Goal: Check status: Check status

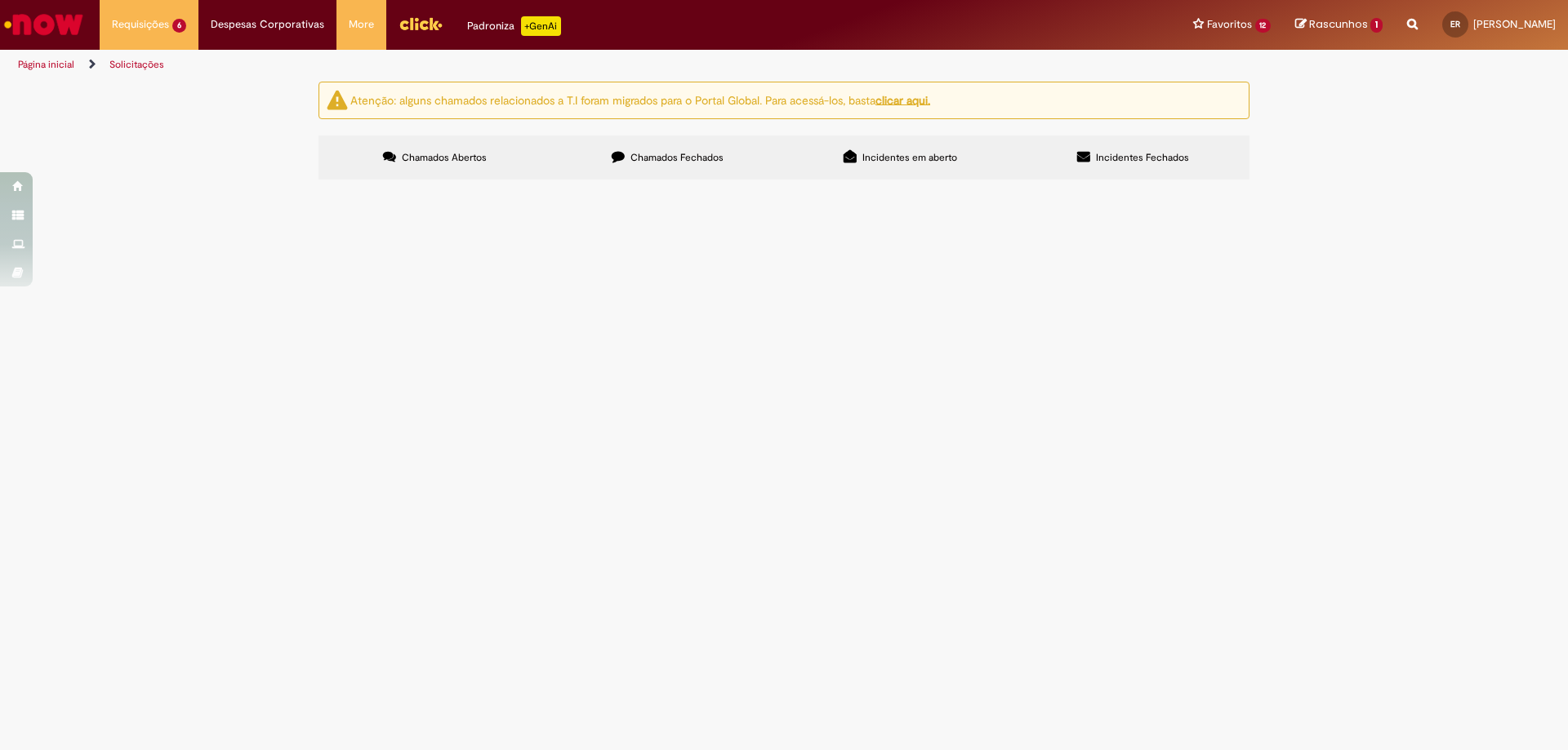
click at [0, 0] on span "R13580030" at bounding box center [0, 0] width 0 height 0
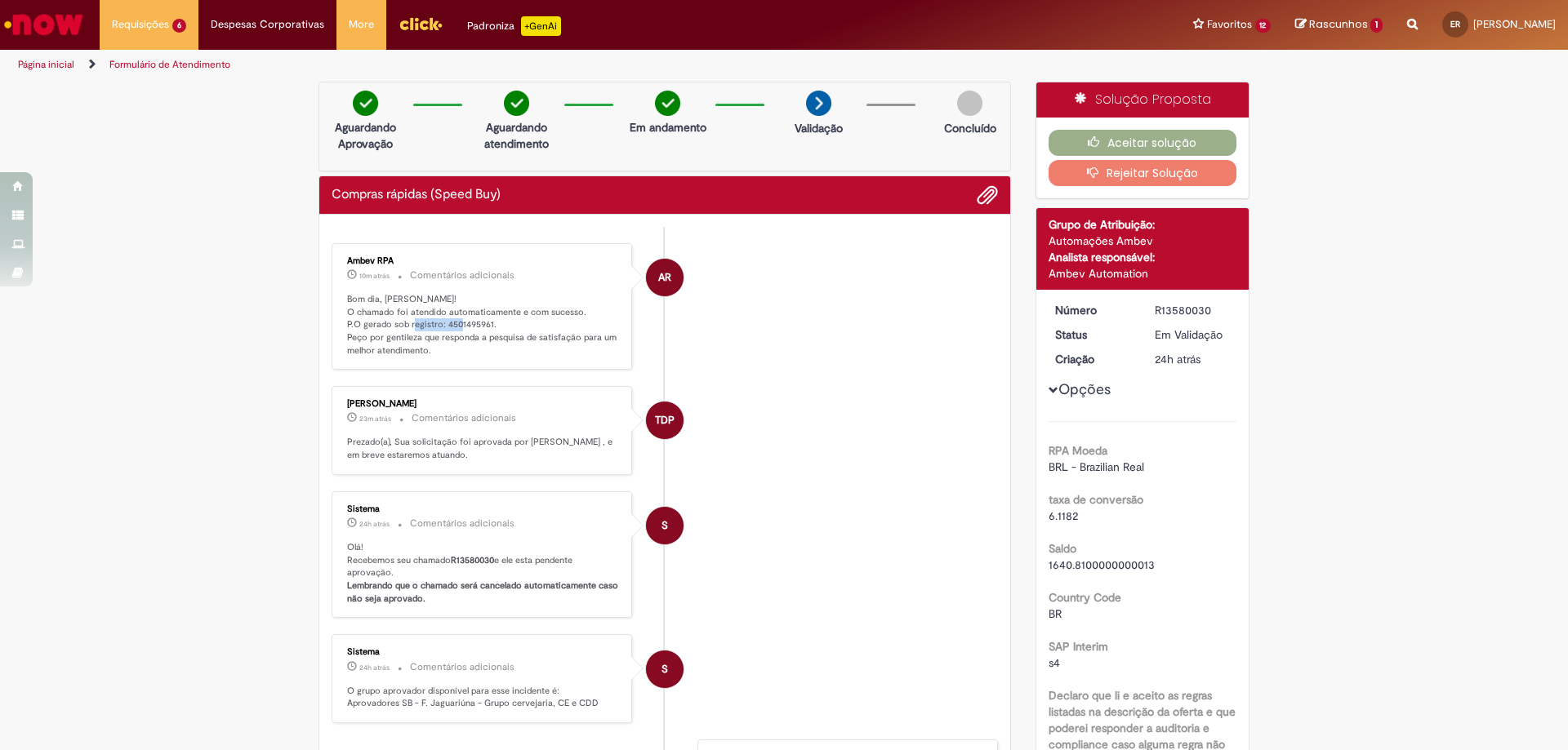
drag, startPoint x: 435, startPoint y: 323, endPoint x: 484, endPoint y: 328, distance: 49.3
click at [484, 328] on p "Bom dia, [PERSON_NAME]! O chamado foi atendido automaticamente e com sucesso. P…" at bounding box center [483, 325] width 272 height 64
click at [479, 337] on p "Bom dia, [PERSON_NAME]! O chamado foi atendido automaticamente e com sucesso. P…" at bounding box center [483, 325] width 272 height 64
drag, startPoint x: 439, startPoint y: 322, endPoint x: 484, endPoint y: 326, distance: 45.2
click at [484, 326] on p "Bom dia, [PERSON_NAME]! O chamado foi atendido automaticamente e com sucesso. P…" at bounding box center [483, 325] width 272 height 64
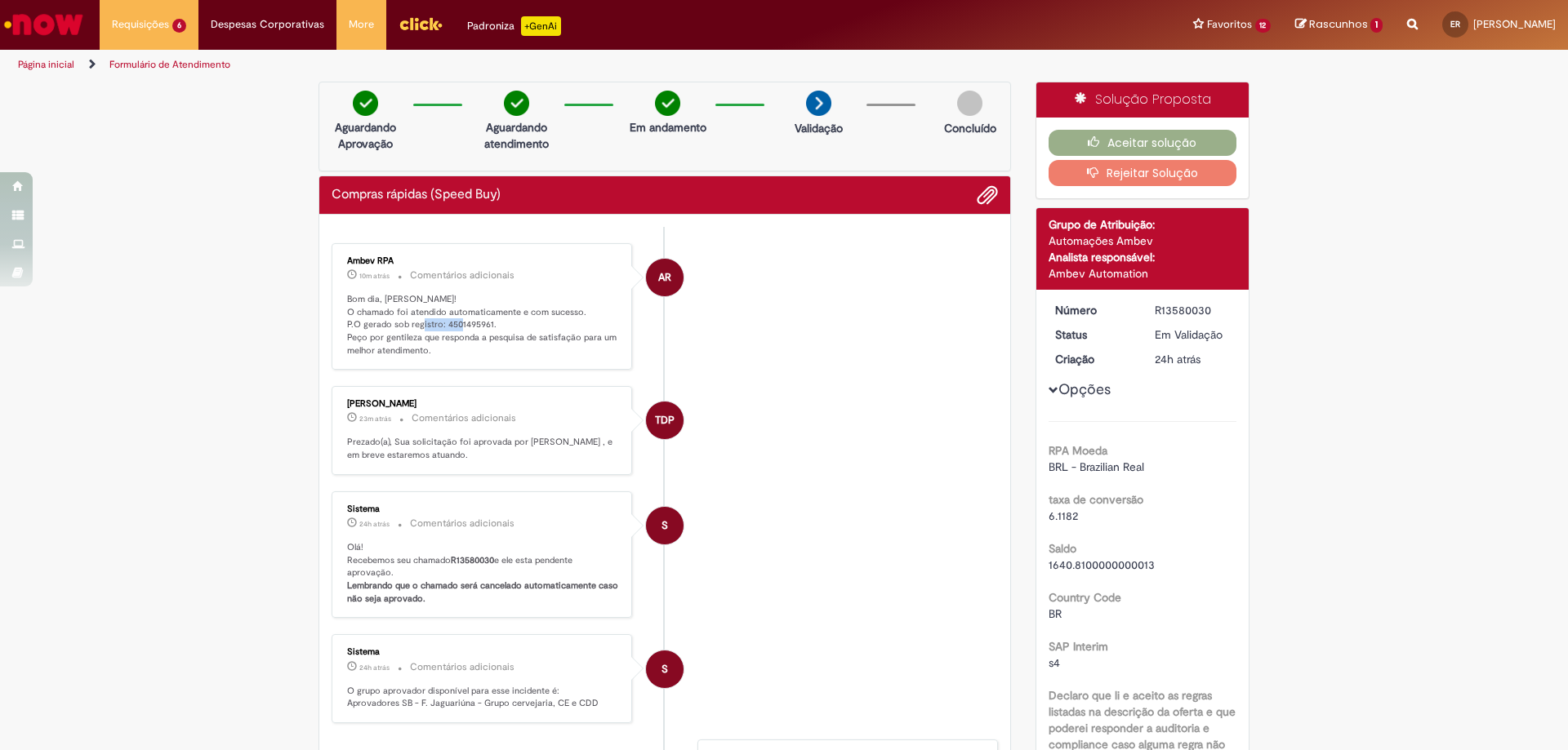
copy p "4501495961"
click at [1155, 310] on div "R13580030" at bounding box center [1193, 310] width 76 height 16
drag, startPoint x: 1147, startPoint y: 311, endPoint x: 1202, endPoint y: 311, distance: 55.0
click at [1202, 311] on dd "R13580030" at bounding box center [1193, 310] width 100 height 16
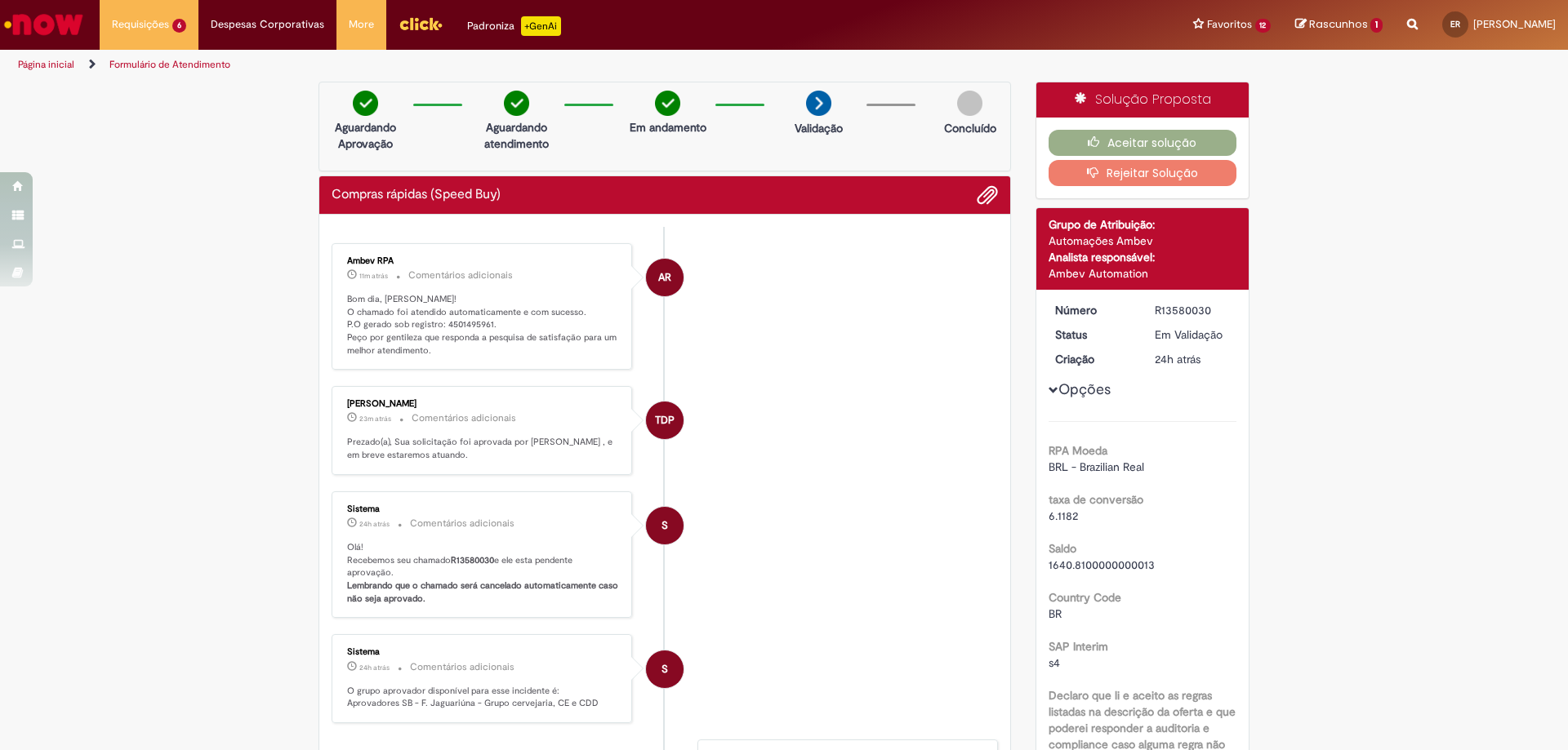
copy div "R13580030"
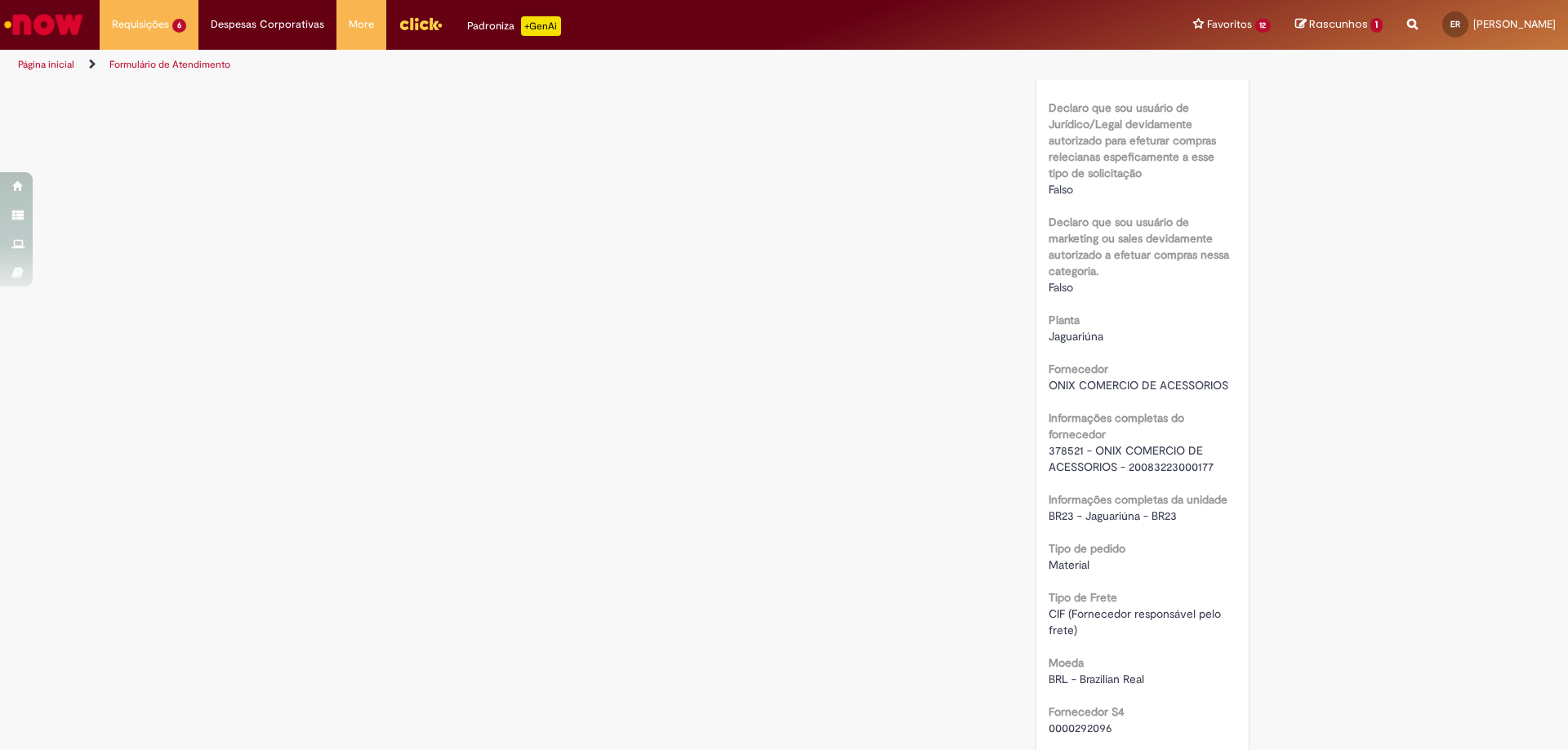
scroll to position [1061, 0]
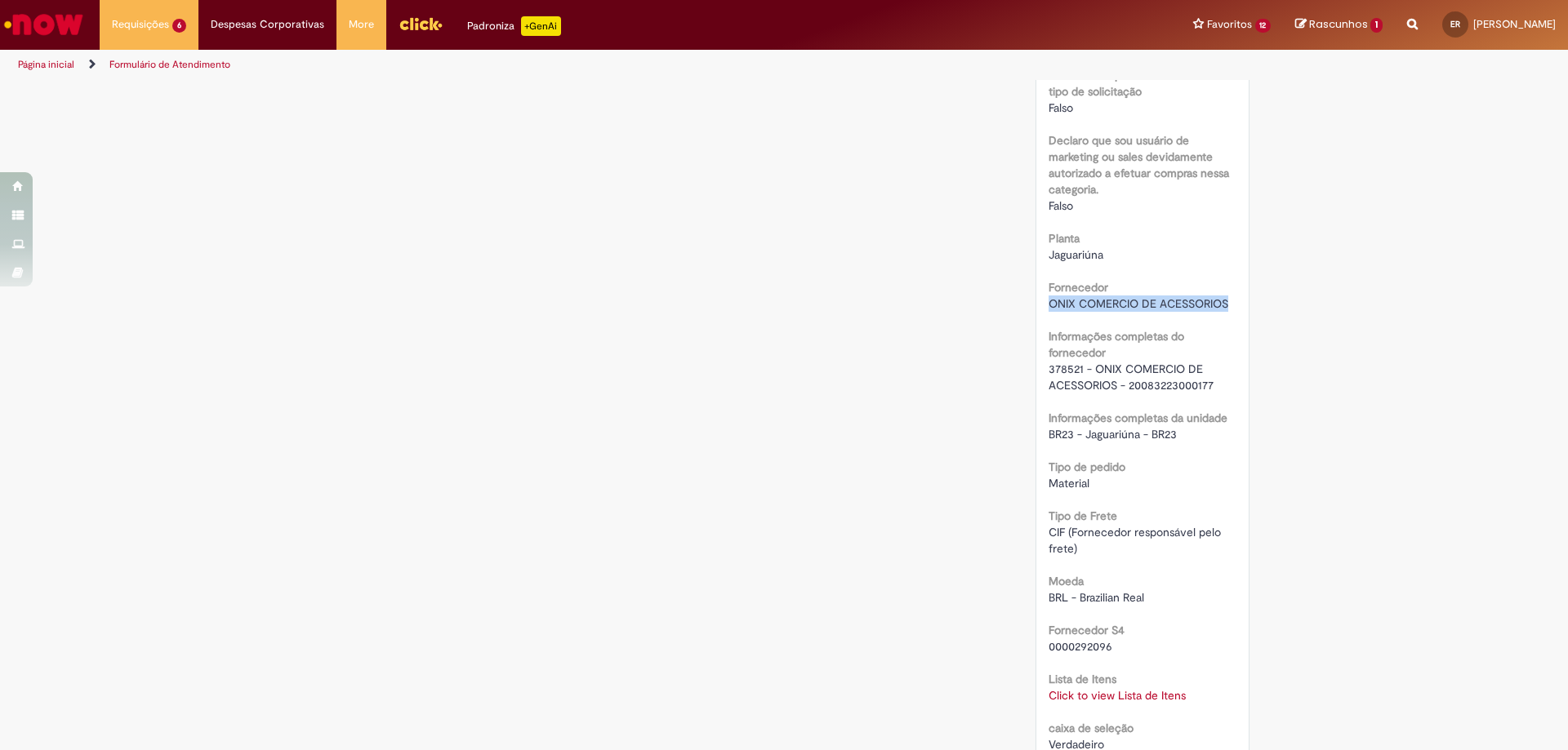
drag, startPoint x: 1042, startPoint y: 306, endPoint x: 1225, endPoint y: 303, distance: 183.0
click at [1225, 303] on span "ONIX COMERCIO DE ACESSORIOS" at bounding box center [1139, 304] width 180 height 15
copy span "ONIX COMERCIO DE ACESSORIOS"
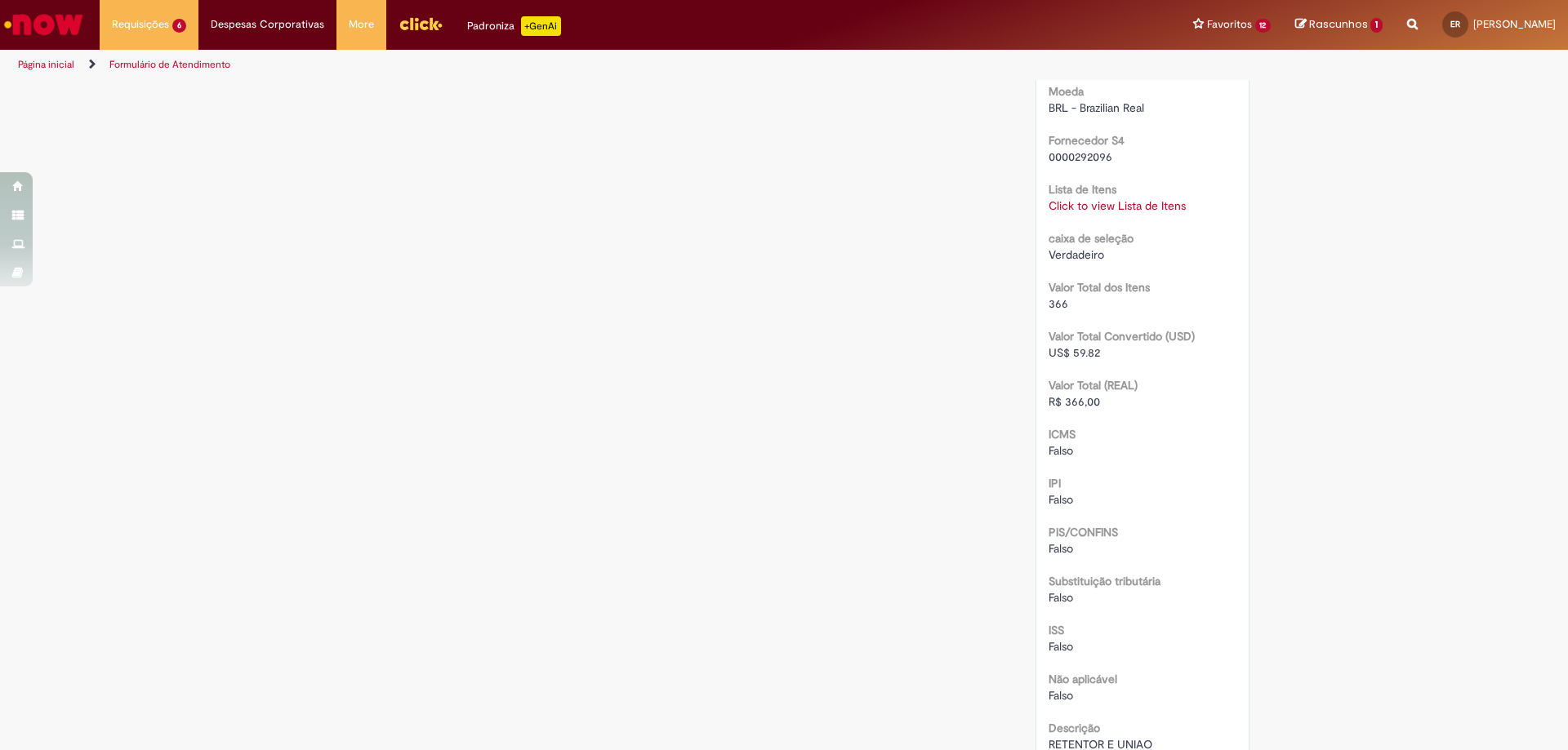
scroll to position [1714, 0]
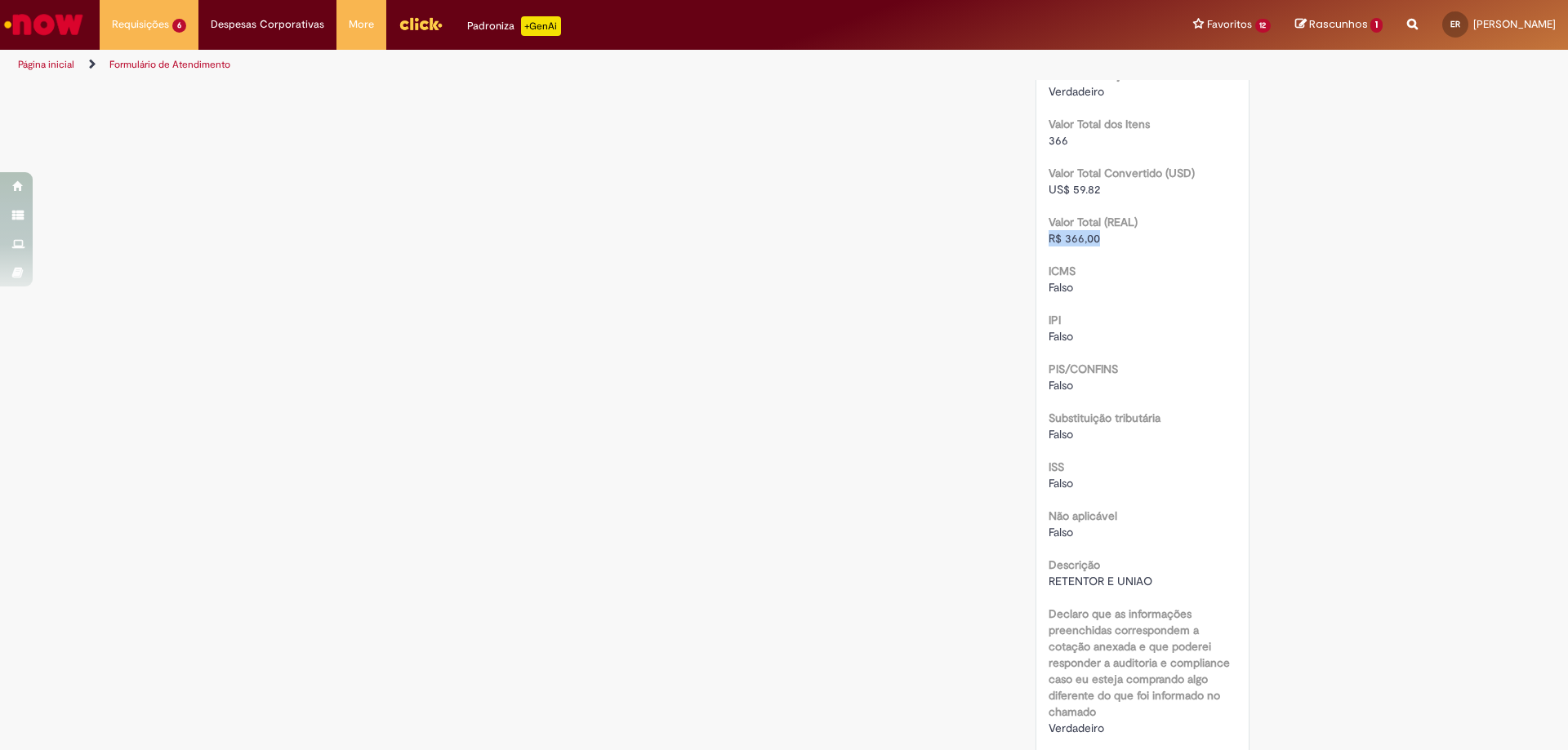
drag, startPoint x: 1042, startPoint y: 237, endPoint x: 1099, endPoint y: 241, distance: 57.1
copy span "R$ 366,00"
drag, startPoint x: 1039, startPoint y: 578, endPoint x: 1156, endPoint y: 588, distance: 117.4
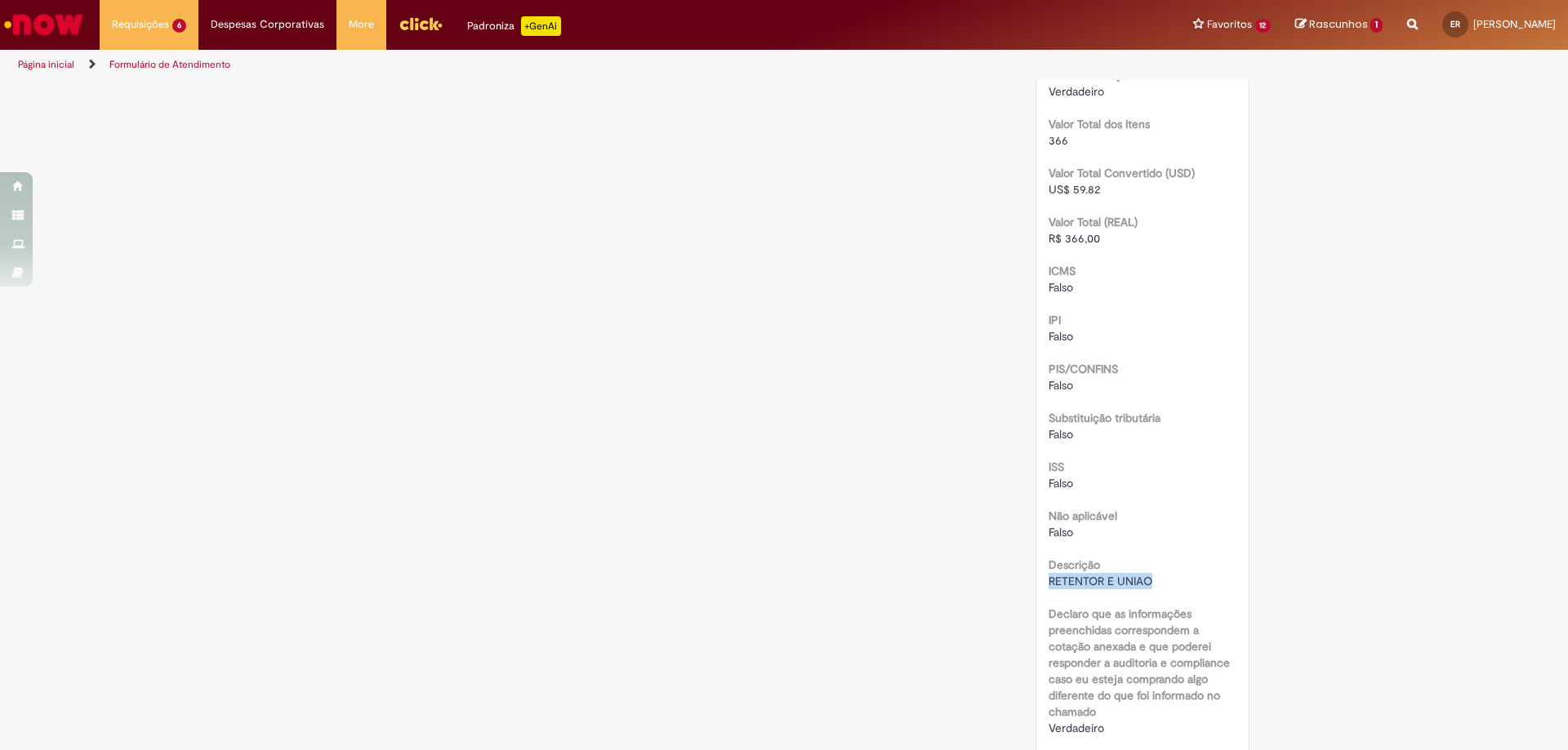
copy span "RETENTOR E UNIAO"
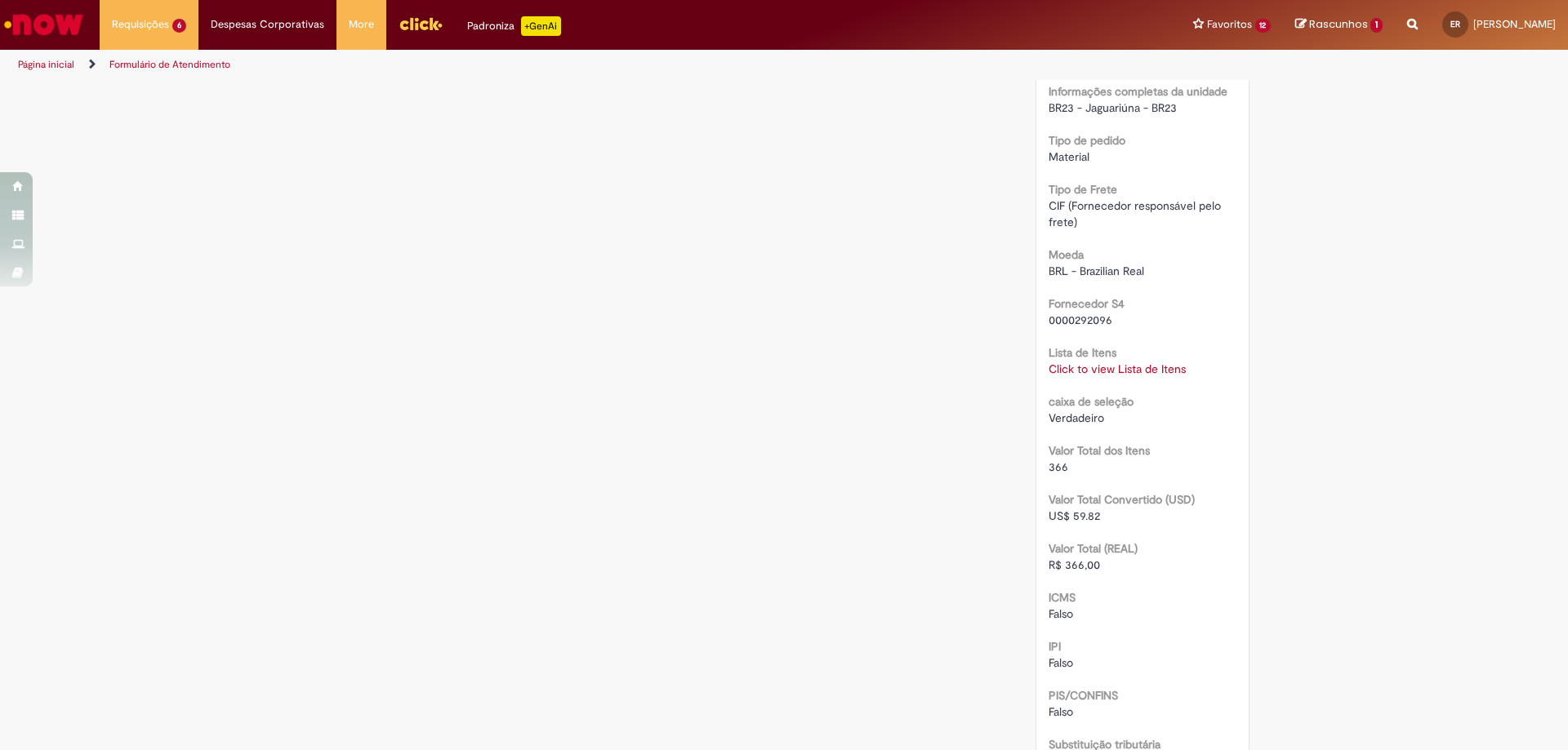
click at [1124, 369] on link "Click to view Lista de Itens" at bounding box center [1117, 369] width 137 height 15
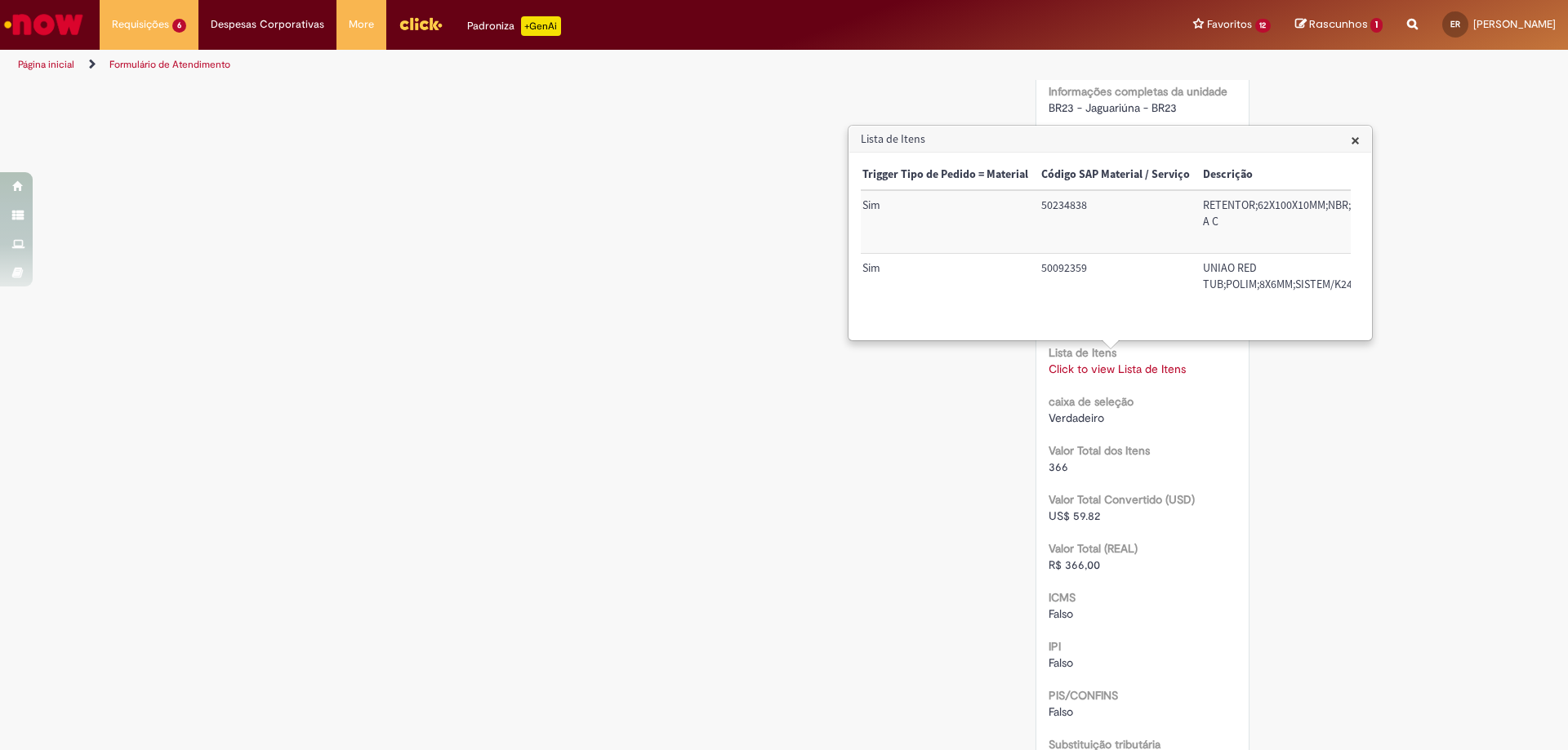
scroll to position [0, 3]
drag, startPoint x: 1206, startPoint y: 199, endPoint x: 1231, endPoint y: 215, distance: 29.7
click at [1231, 215] on td "RETENTOR;62X100X10MM;NBR;C/MOLA A C" at bounding box center [1298, 221] width 199 height 63
copy td "RETENTOR;62X100X10MM;NBR;C/MOLA A C"
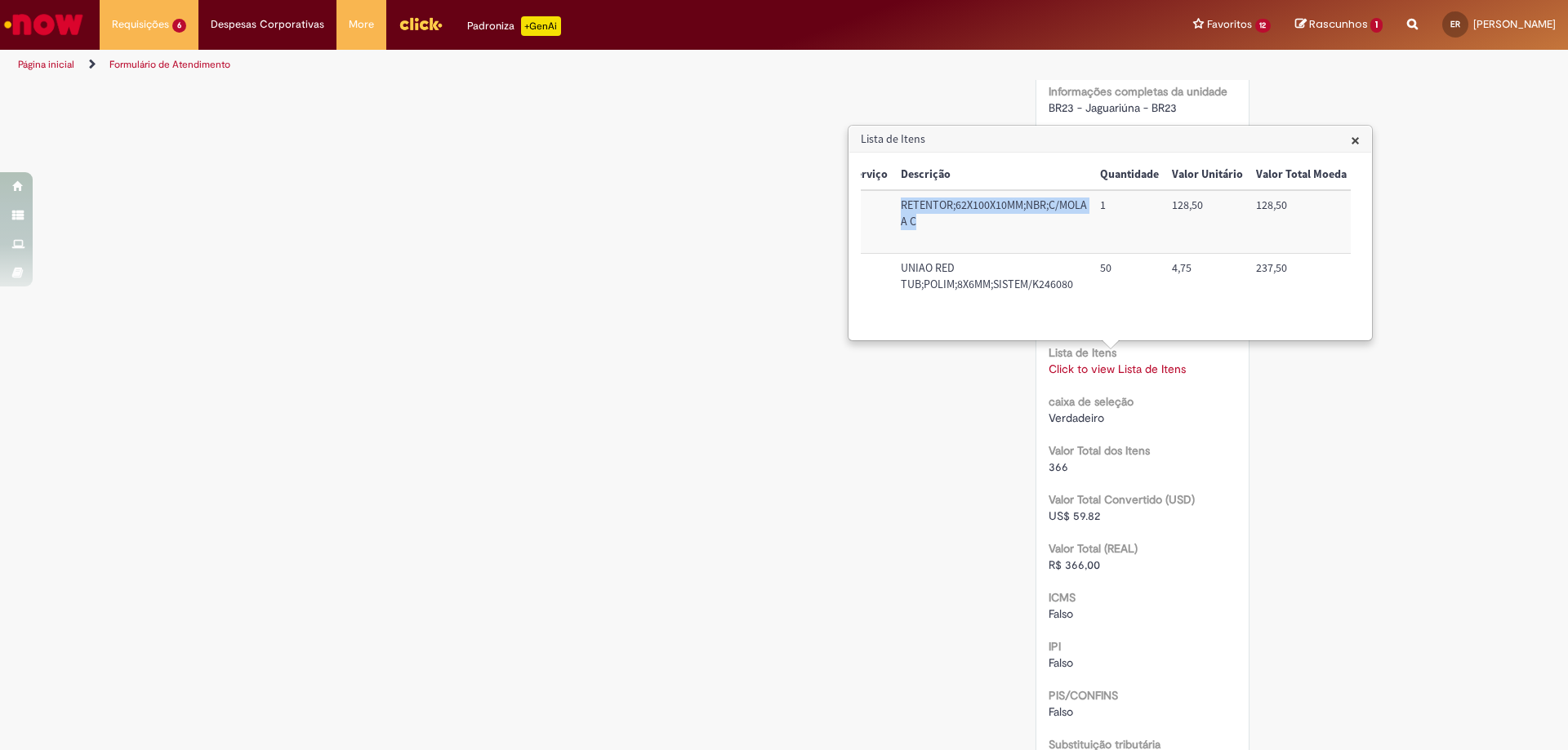
scroll to position [0, 284]
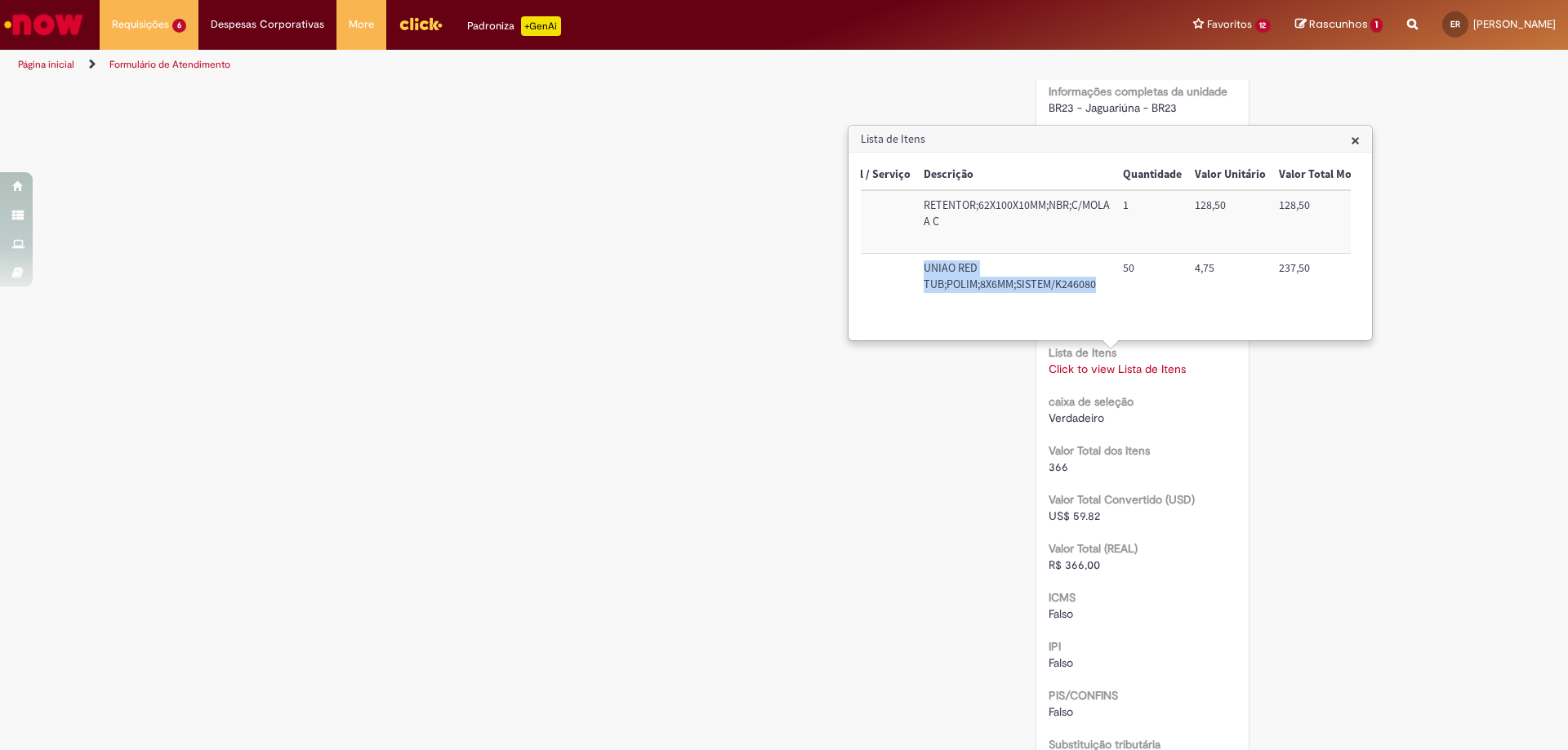
drag, startPoint x: 921, startPoint y: 269, endPoint x: 1103, endPoint y: 288, distance: 183.0
click at [1103, 288] on td "UNIAO RED TUB;POLIM;8X6MM;SISTEM/K246080" at bounding box center [1016, 285] width 199 height 62
copy td "UNIAO RED TUB;POLIM;8X6MM;SISTEM/K246080"
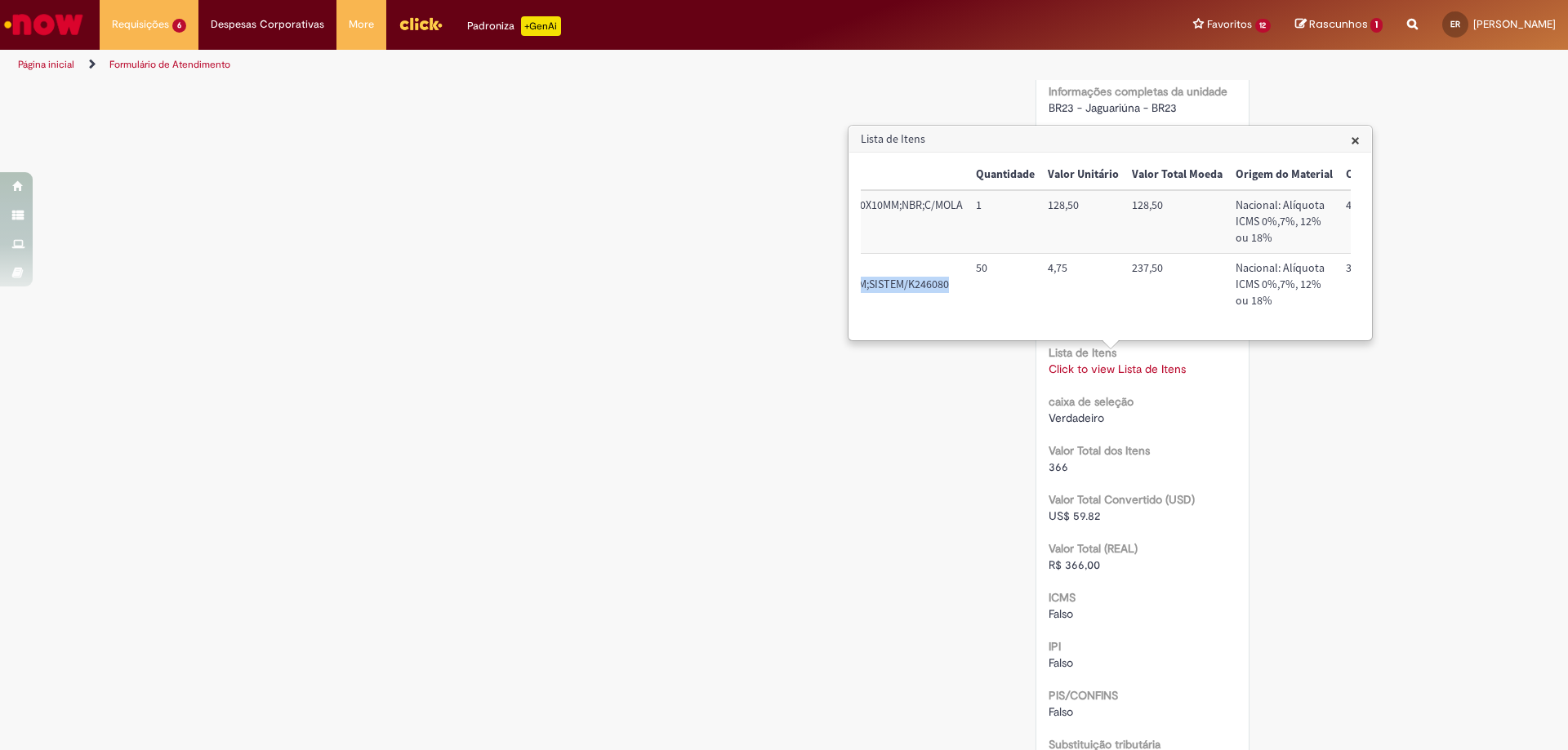
scroll to position [0, 482]
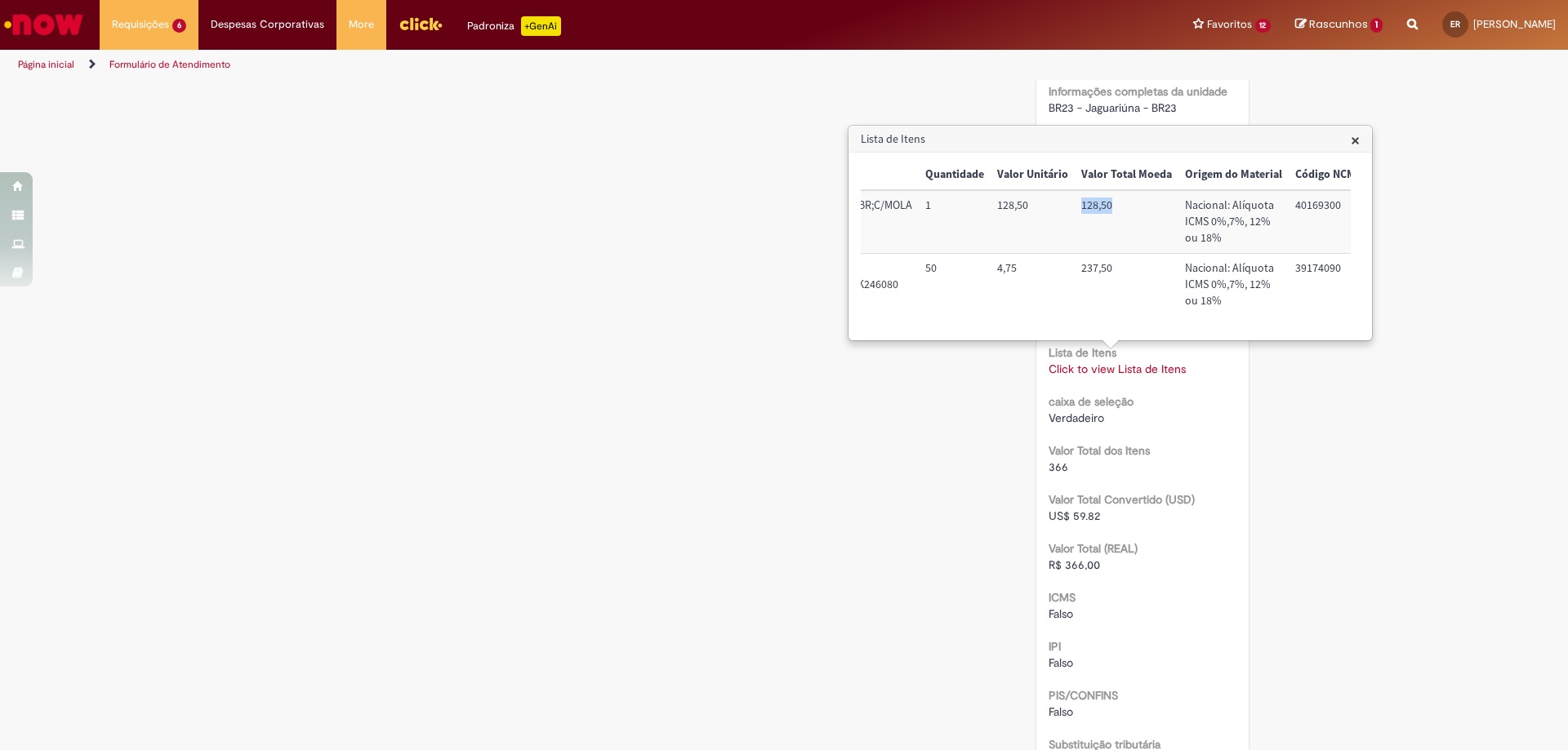
drag, startPoint x: 1079, startPoint y: 207, endPoint x: 1114, endPoint y: 212, distance: 35.4
click at [1114, 212] on td "128,50" at bounding box center [1127, 221] width 104 height 63
copy td "128,50"
drag, startPoint x: 1078, startPoint y: 266, endPoint x: 1111, endPoint y: 272, distance: 33.5
click at [1111, 272] on td "237,50" at bounding box center [1127, 285] width 104 height 62
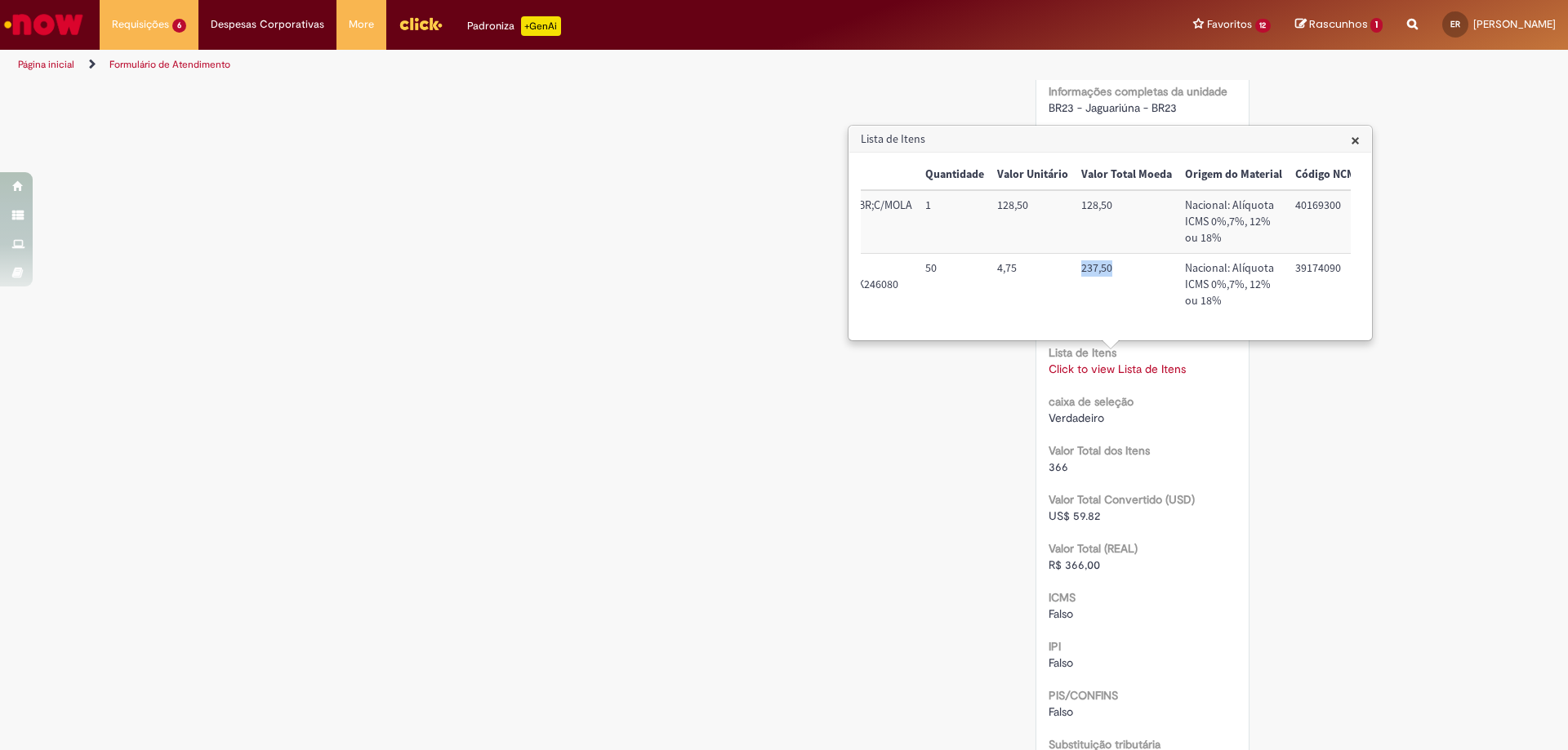
copy td "237,50"
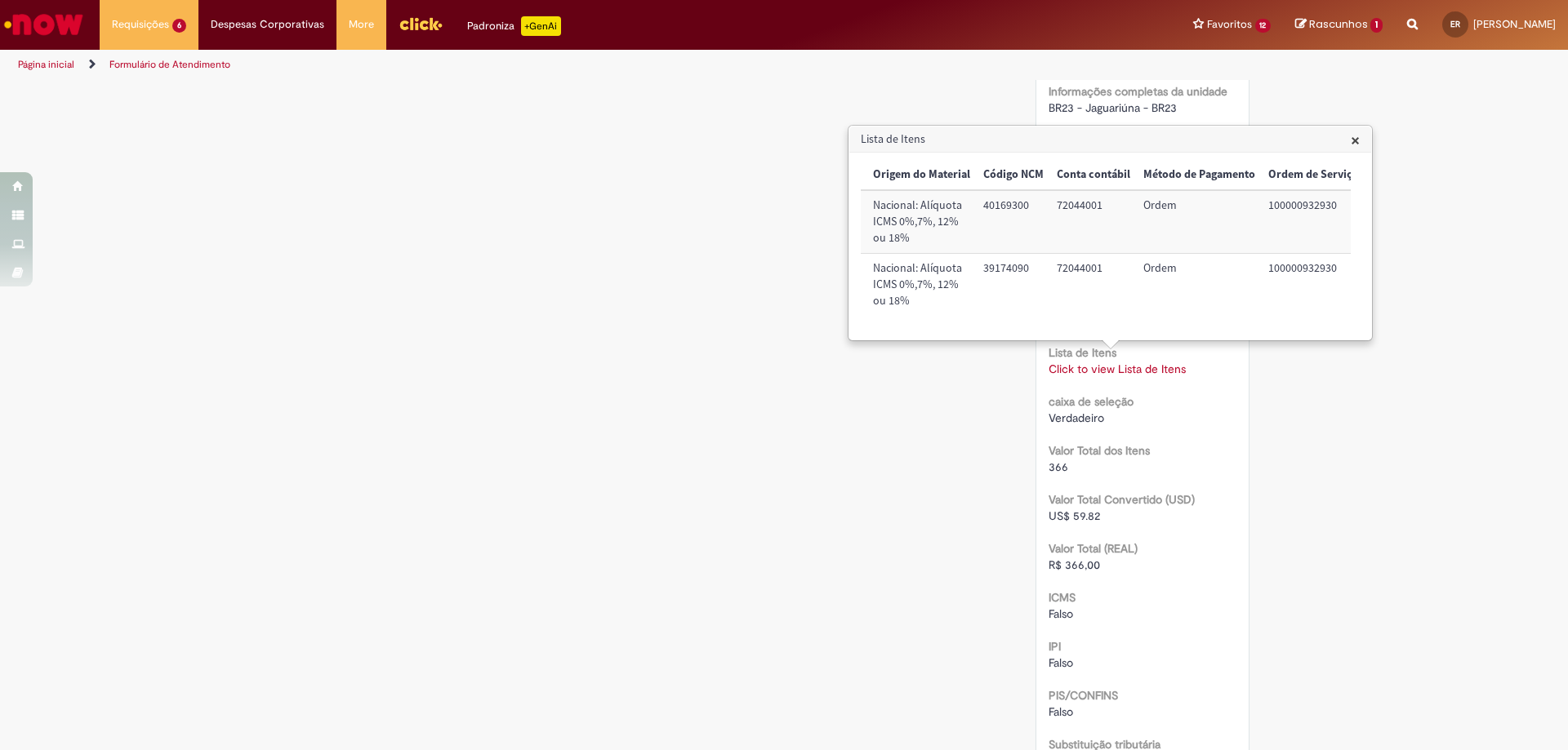
scroll to position [0, 802]
drag, startPoint x: 1268, startPoint y: 269, endPoint x: 1330, endPoint y: 272, distance: 62.1
click at [1330, 272] on td "100000932930" at bounding box center [1305, 285] width 104 height 62
drag, startPoint x: 1360, startPoint y: 137, endPoint x: 1205, endPoint y: 231, distance: 181.3
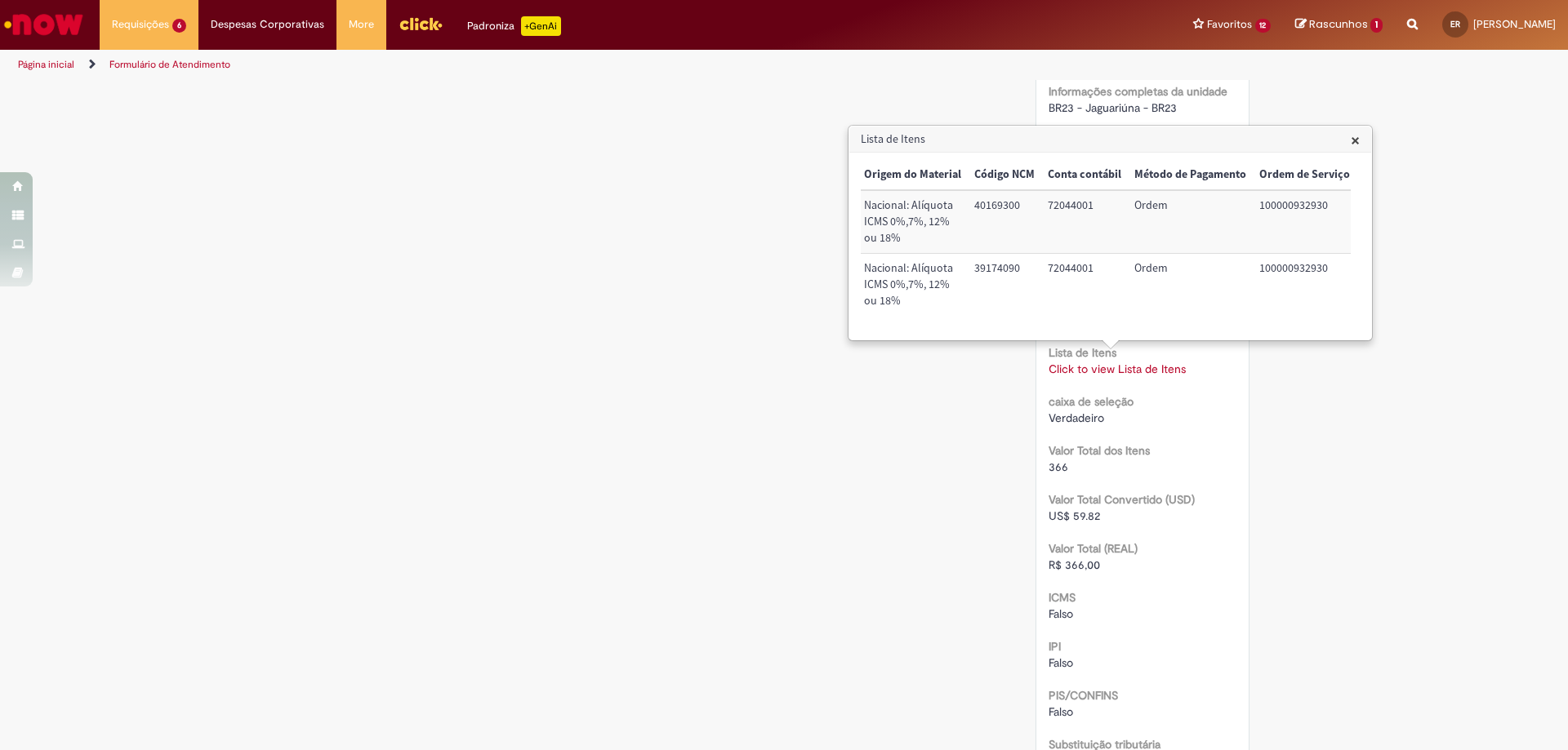
click at [1359, 137] on span "×" at bounding box center [1355, 140] width 9 height 22
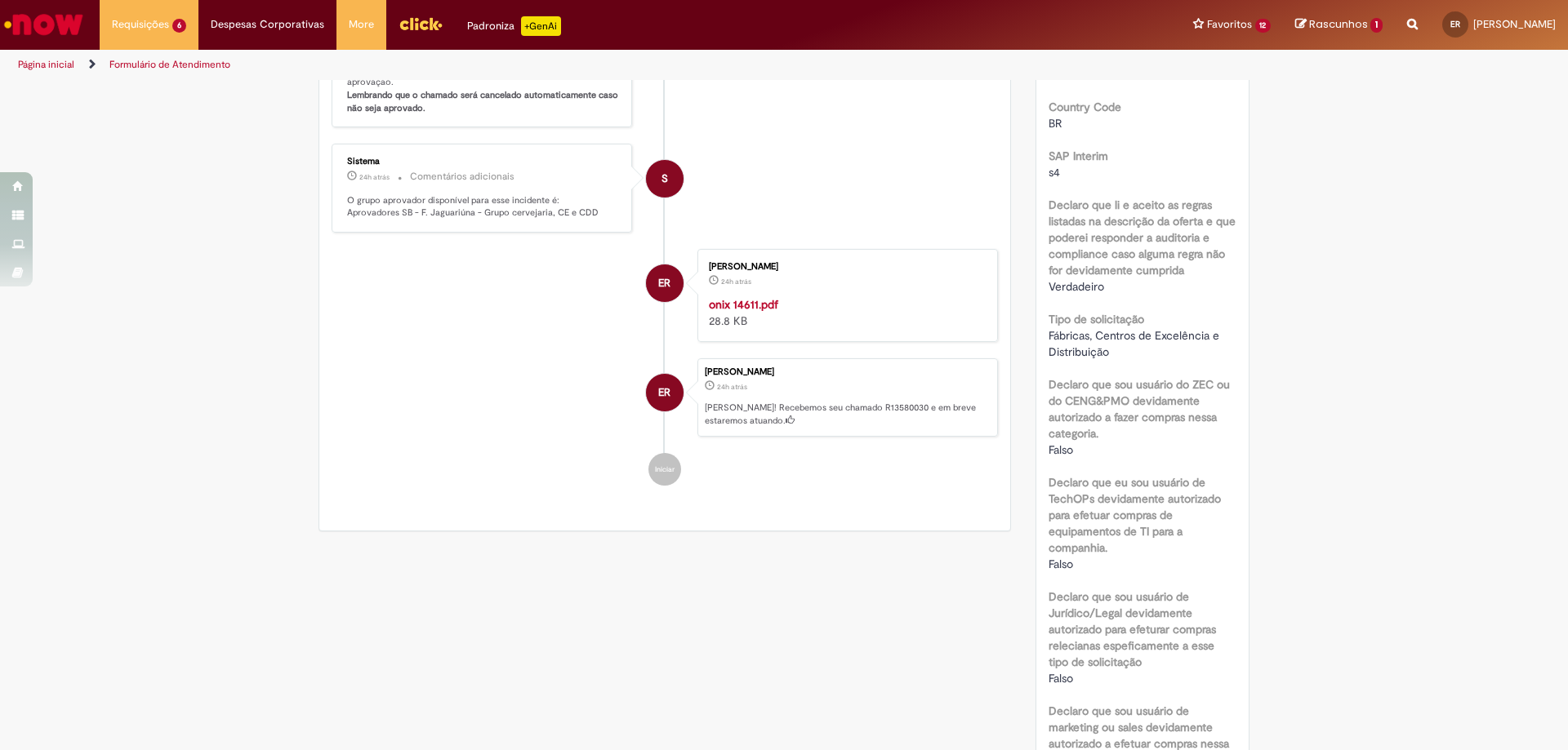
scroll to position [1, 0]
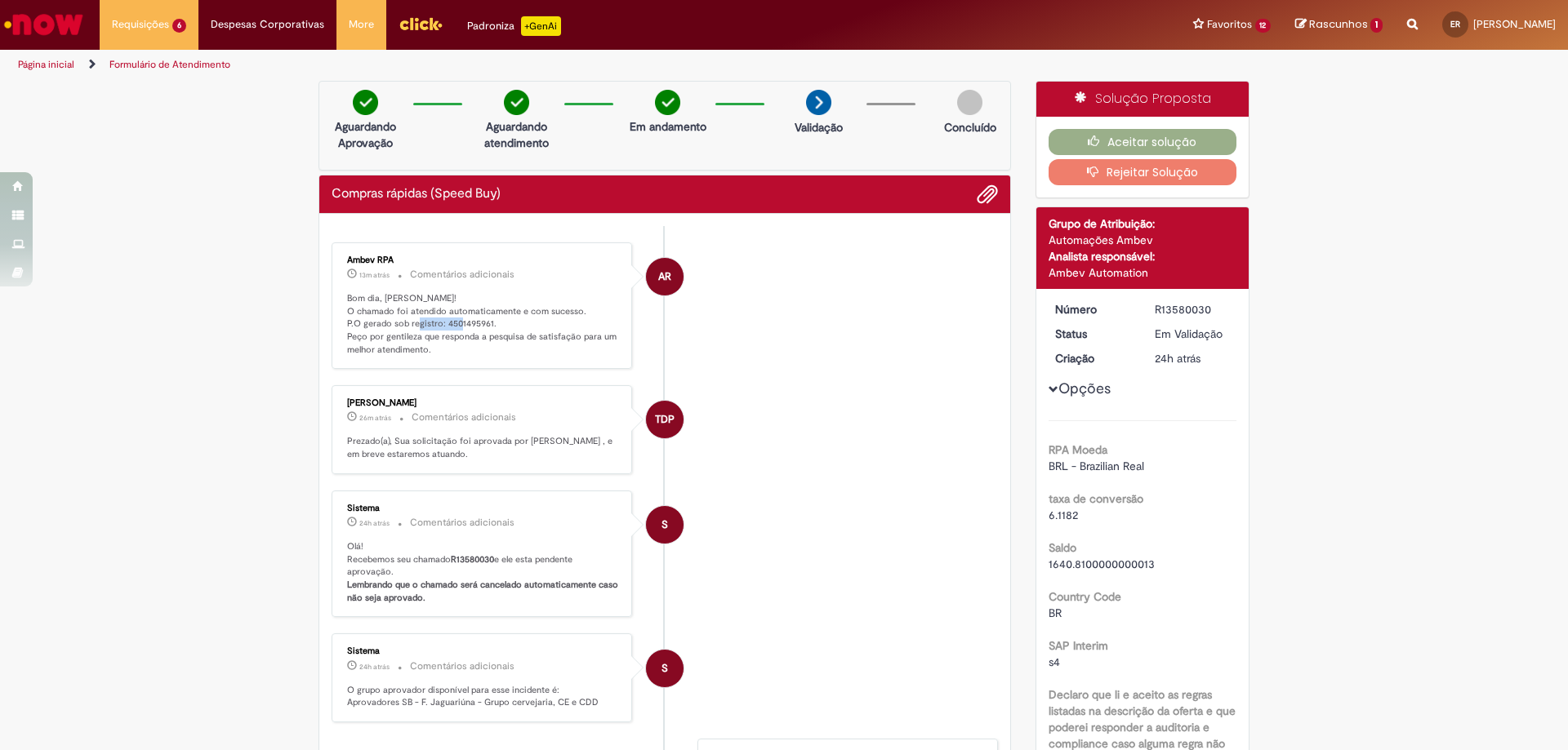
drag, startPoint x: 436, startPoint y: 325, endPoint x: 483, endPoint y: 324, distance: 47.0
click at [483, 324] on p "Bom dia, [PERSON_NAME]! O chamado foi atendido automaticamente e com sucesso. P…" at bounding box center [483, 324] width 272 height 64
click at [1140, 141] on button "Aceitar solução" at bounding box center [1144, 143] width 189 height 26
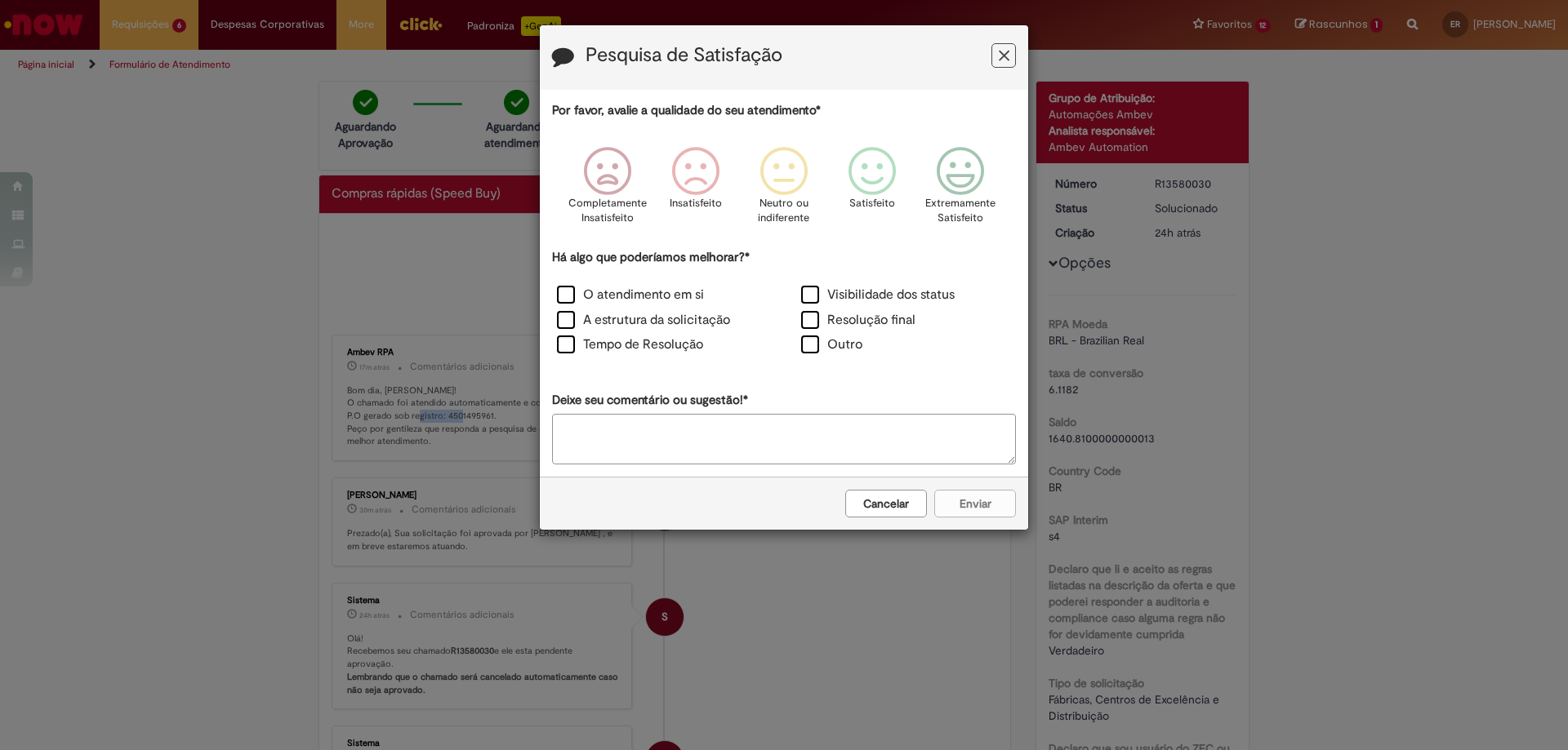
drag, startPoint x: 1002, startPoint y: 45, endPoint x: 829, endPoint y: 70, distance: 174.8
click at [1001, 46] on button "Feedback" at bounding box center [1004, 56] width 25 height 25
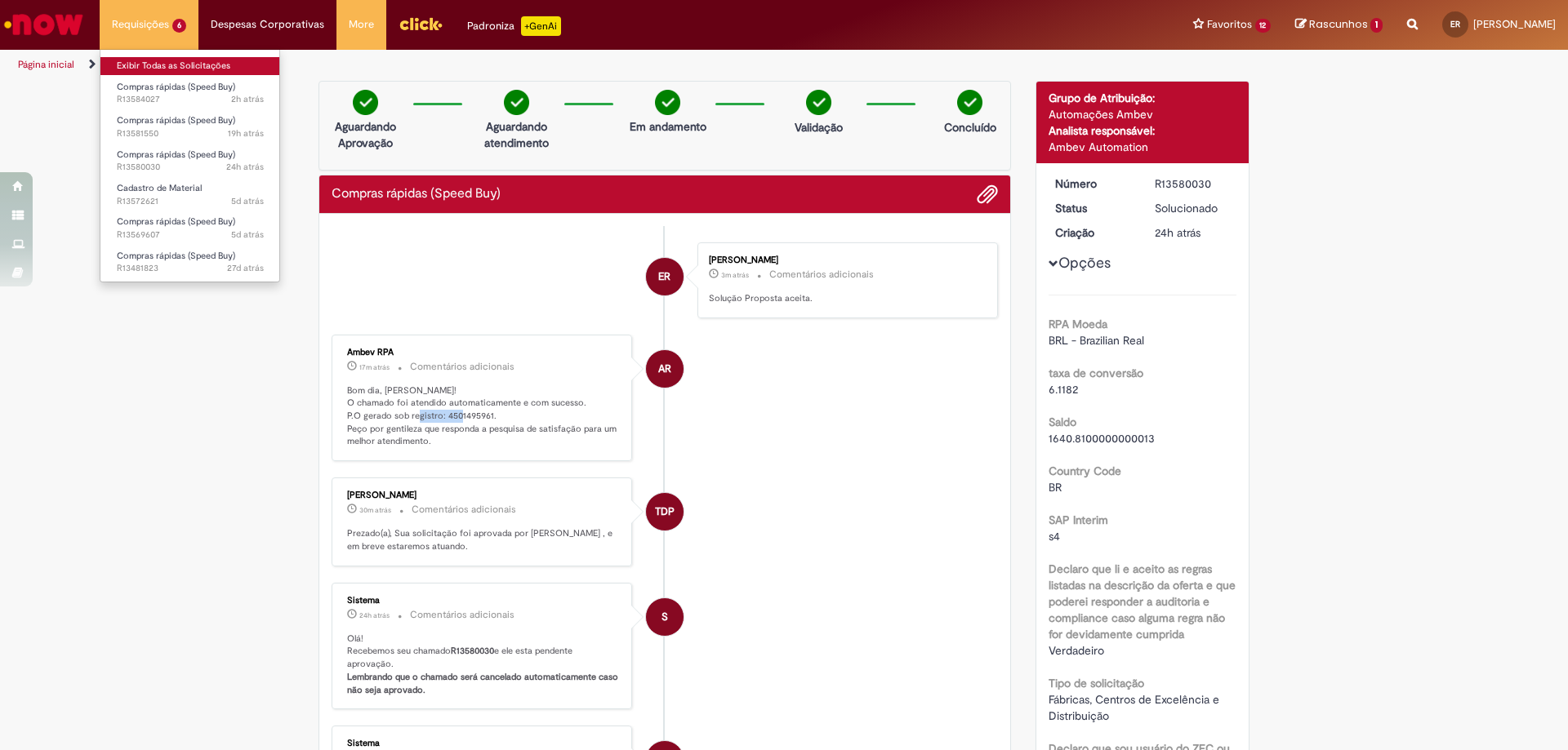
click at [165, 69] on link "Exibir Todas as Solicitações" at bounding box center [190, 65] width 180 height 18
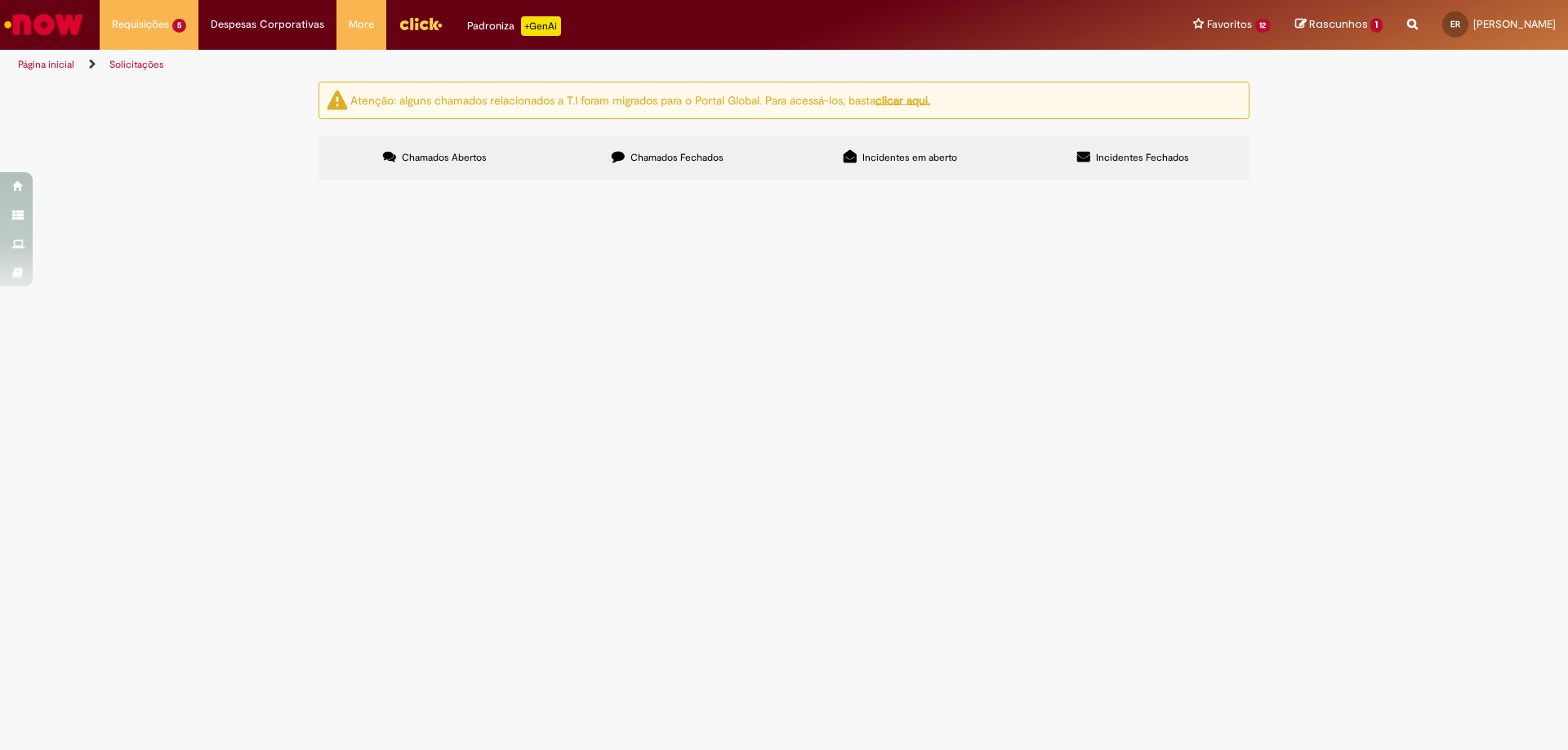
click at [0, 0] on span "R13581550" at bounding box center [0, 0] width 0 height 0
click at [0, 0] on span "Compras rápidas (Speed Buy)" at bounding box center [0, 0] width 0 height 0
click at [0, 0] on span "TELEVISOR SAMSUNG" at bounding box center [0, 0] width 0 height 0
click at [0, 0] on span "Em Validação" at bounding box center [0, 0] width 0 height 0
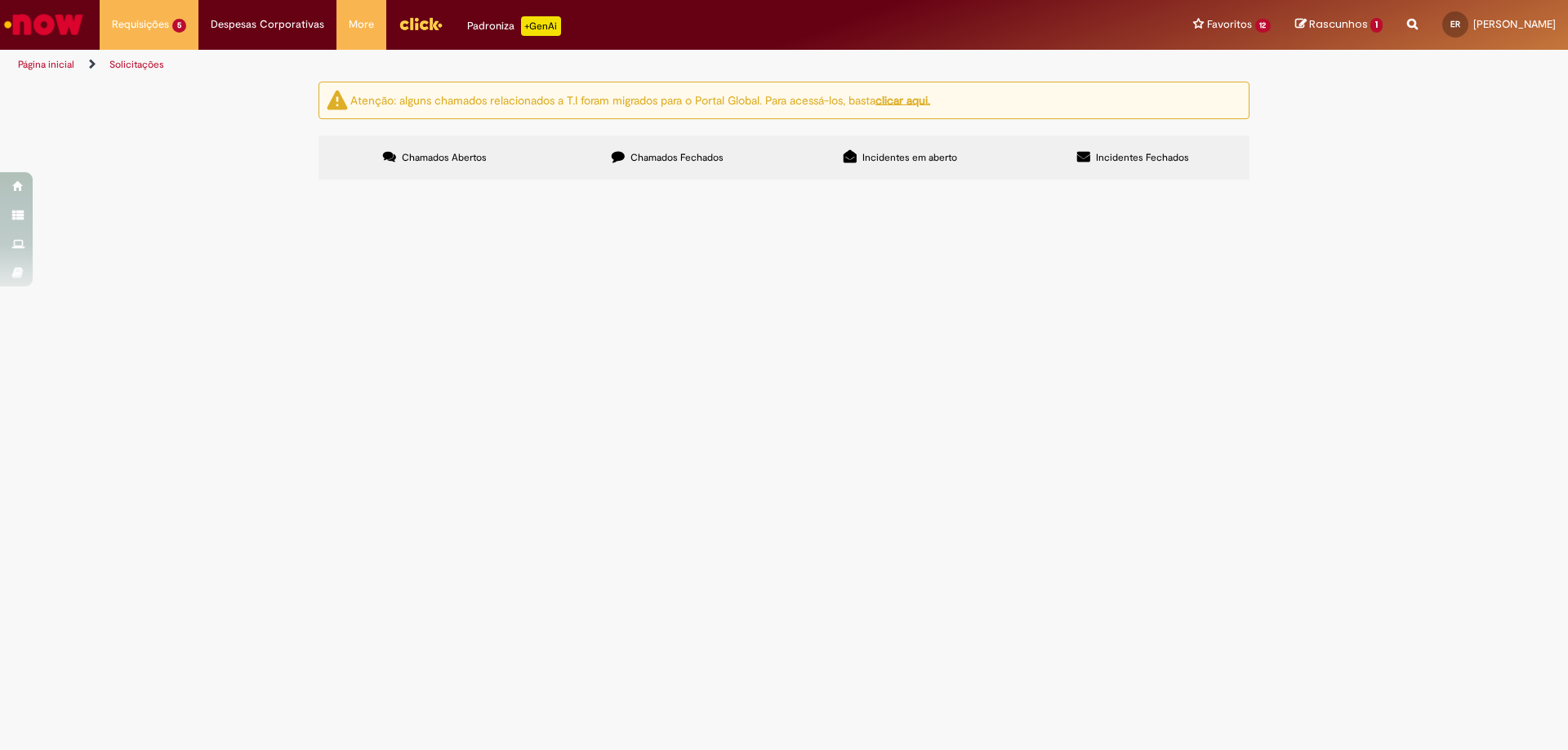
click at [0, 0] on span "TELEVISOR SAMSUNG" at bounding box center [0, 0] width 0 height 0
click at [0, 0] on span "Compras rápidas (Speed Buy)" at bounding box center [0, 0] width 0 height 0
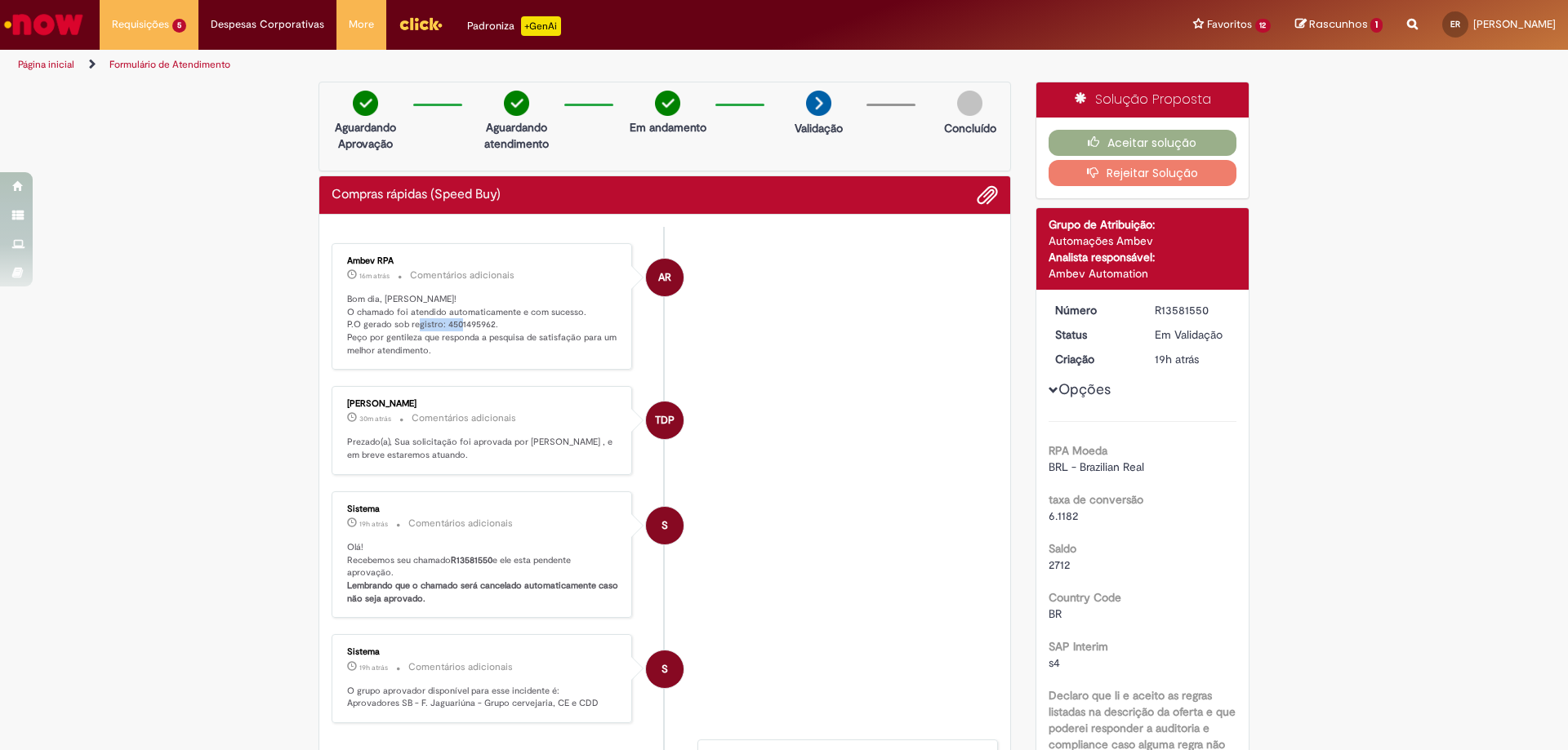
drag, startPoint x: 439, startPoint y: 326, endPoint x: 486, endPoint y: 330, distance: 47.2
click at [486, 330] on p "Bom dia, [PERSON_NAME]! O chamado foi atendido automaticamente e com sucesso. P…" at bounding box center [483, 325] width 272 height 64
drag, startPoint x: 1146, startPoint y: 306, endPoint x: 1204, endPoint y: 314, distance: 58.5
click at [1204, 314] on dd "R13581550" at bounding box center [1193, 310] width 100 height 16
drag, startPoint x: 438, startPoint y: 322, endPoint x: 484, endPoint y: 325, distance: 46.1
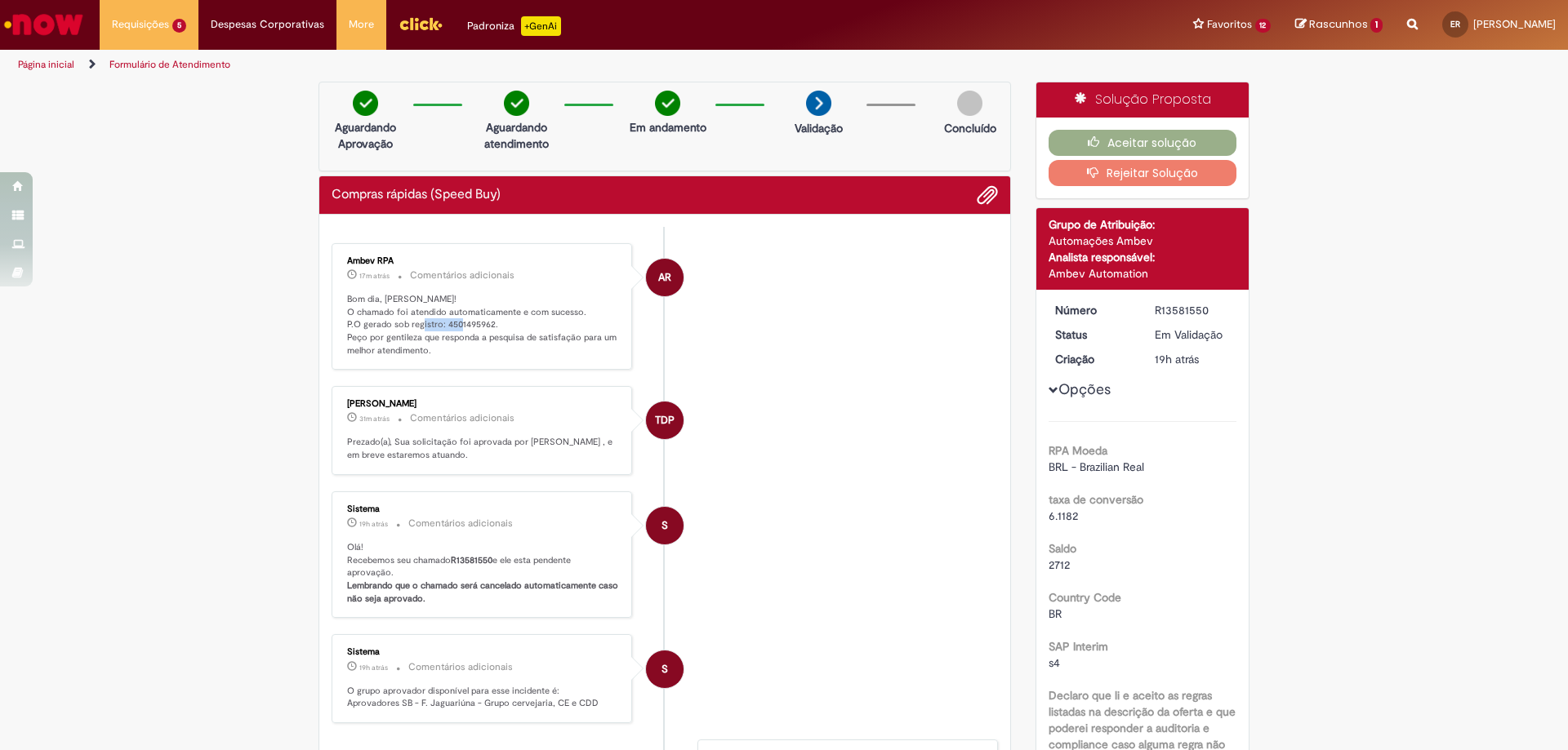
click at [484, 325] on p "Bom dia, [PERSON_NAME]! O chamado foi atendido automaticamente e com sucesso. P…" at bounding box center [483, 325] width 272 height 64
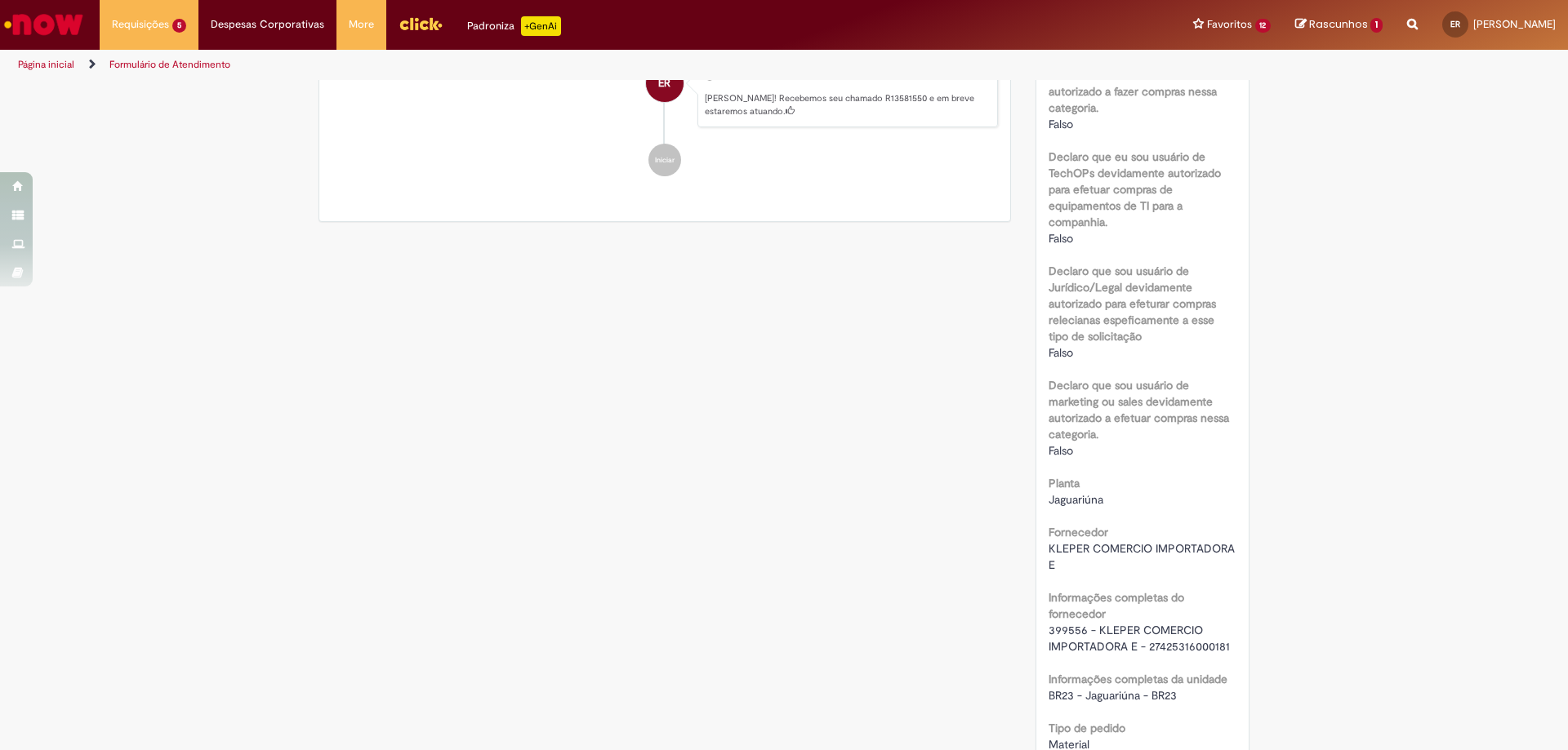
scroll to position [1143, 0]
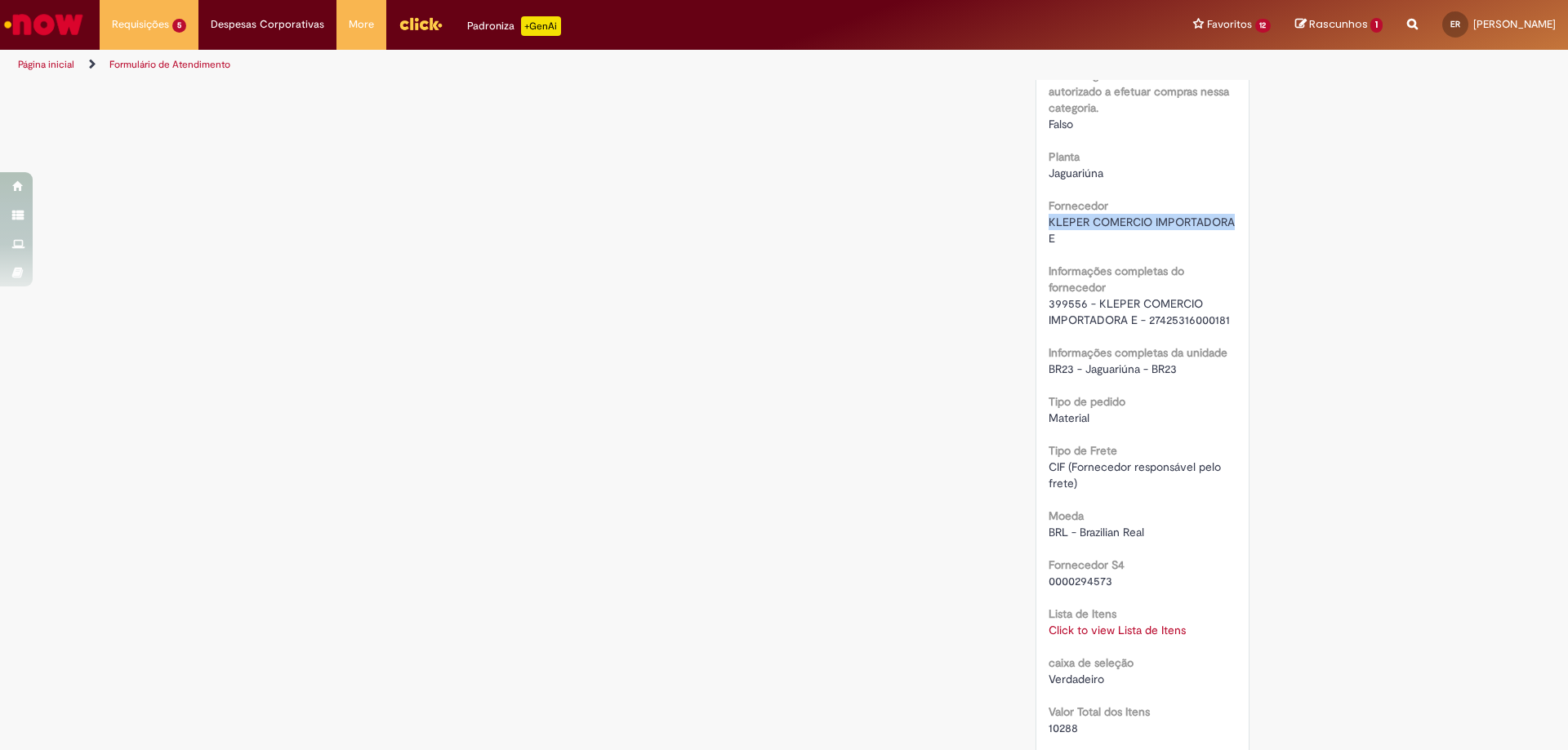
drag, startPoint x: 1041, startPoint y: 221, endPoint x: 1121, endPoint y: 236, distance: 81.4
click at [1121, 236] on div "Número R13581550 Status Em [GEOGRAPHIC_DATA] Criação 19h atrás 19 horas atrás O…" at bounding box center [1144, 247] width 214 height 2201
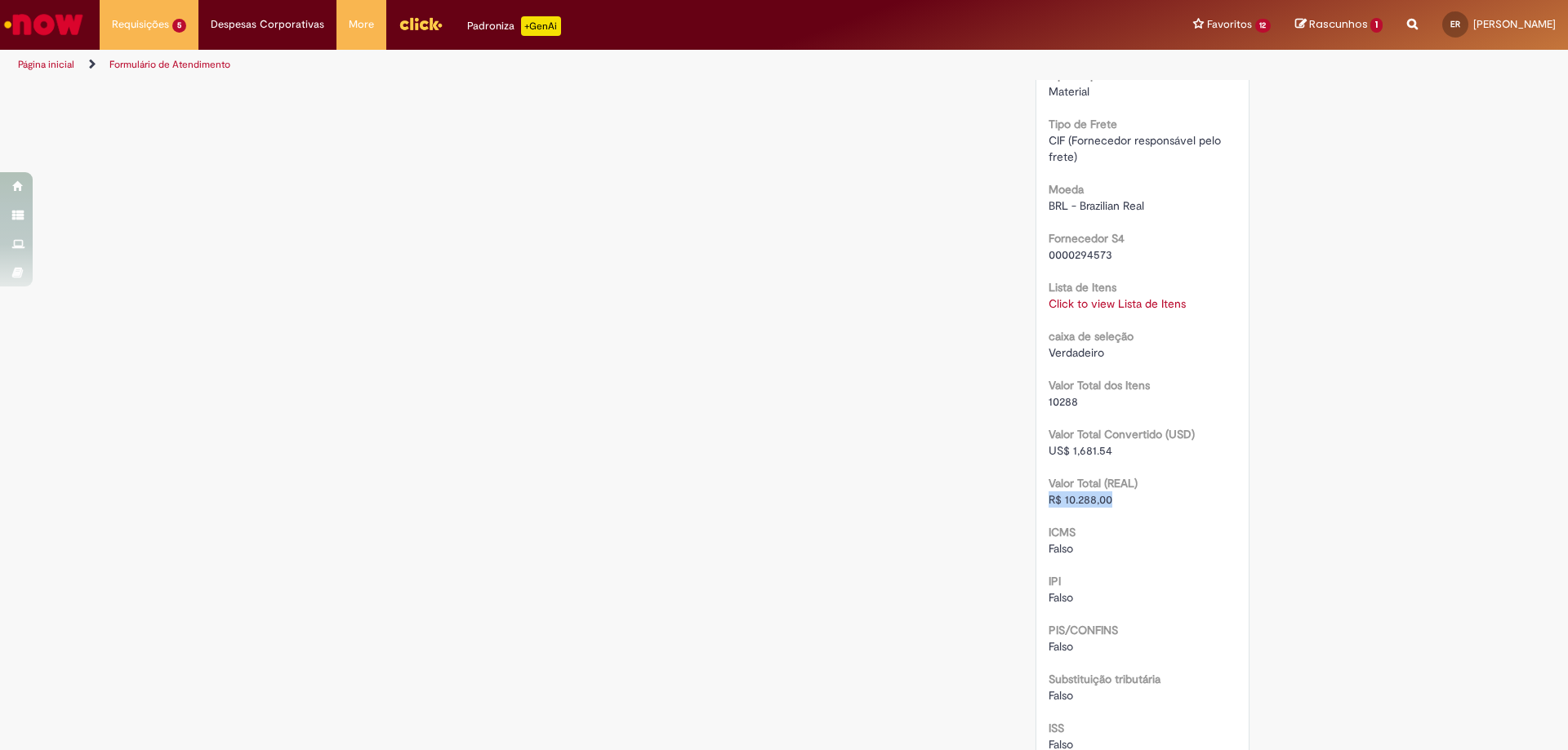
drag, startPoint x: 1042, startPoint y: 498, endPoint x: 1111, endPoint y: 503, distance: 69.2
click at [1111, 503] on div "R$ 10.288,00" at bounding box center [1144, 499] width 189 height 16
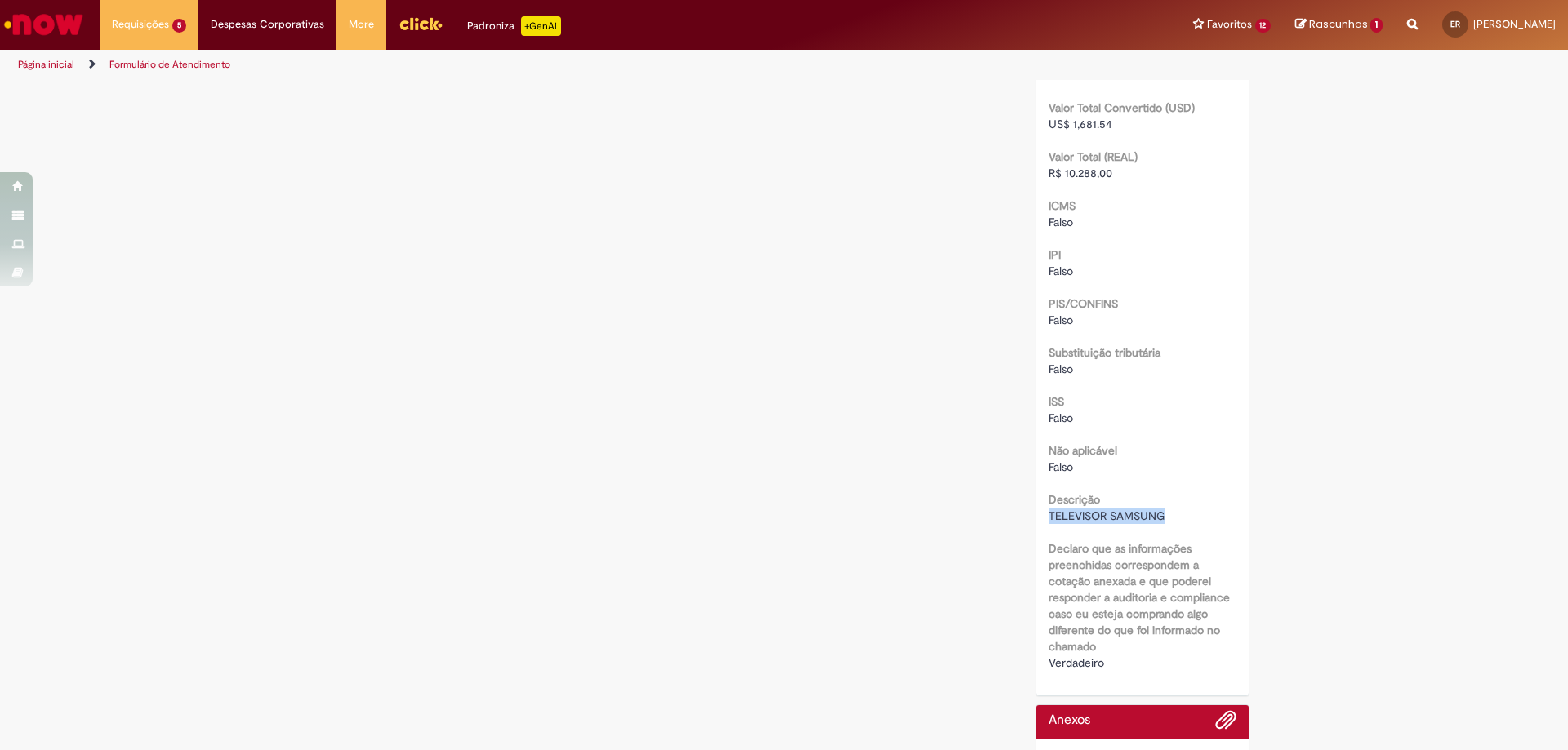
drag, startPoint x: 1042, startPoint y: 516, endPoint x: 1163, endPoint y: 518, distance: 121.0
click at [1163, 518] on div "TELEVISOR SAMSUNG" at bounding box center [1144, 515] width 189 height 16
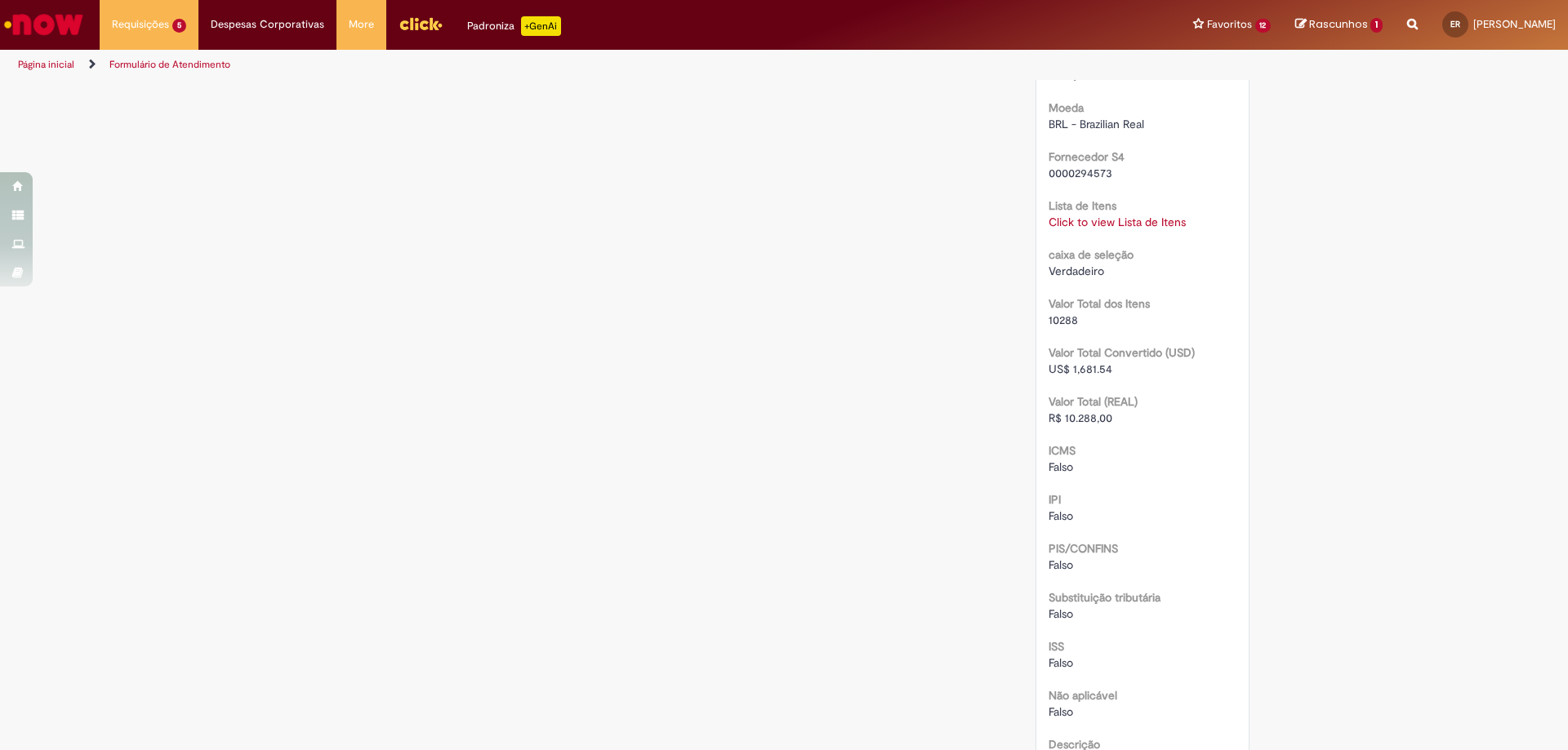
scroll to position [1469, 0]
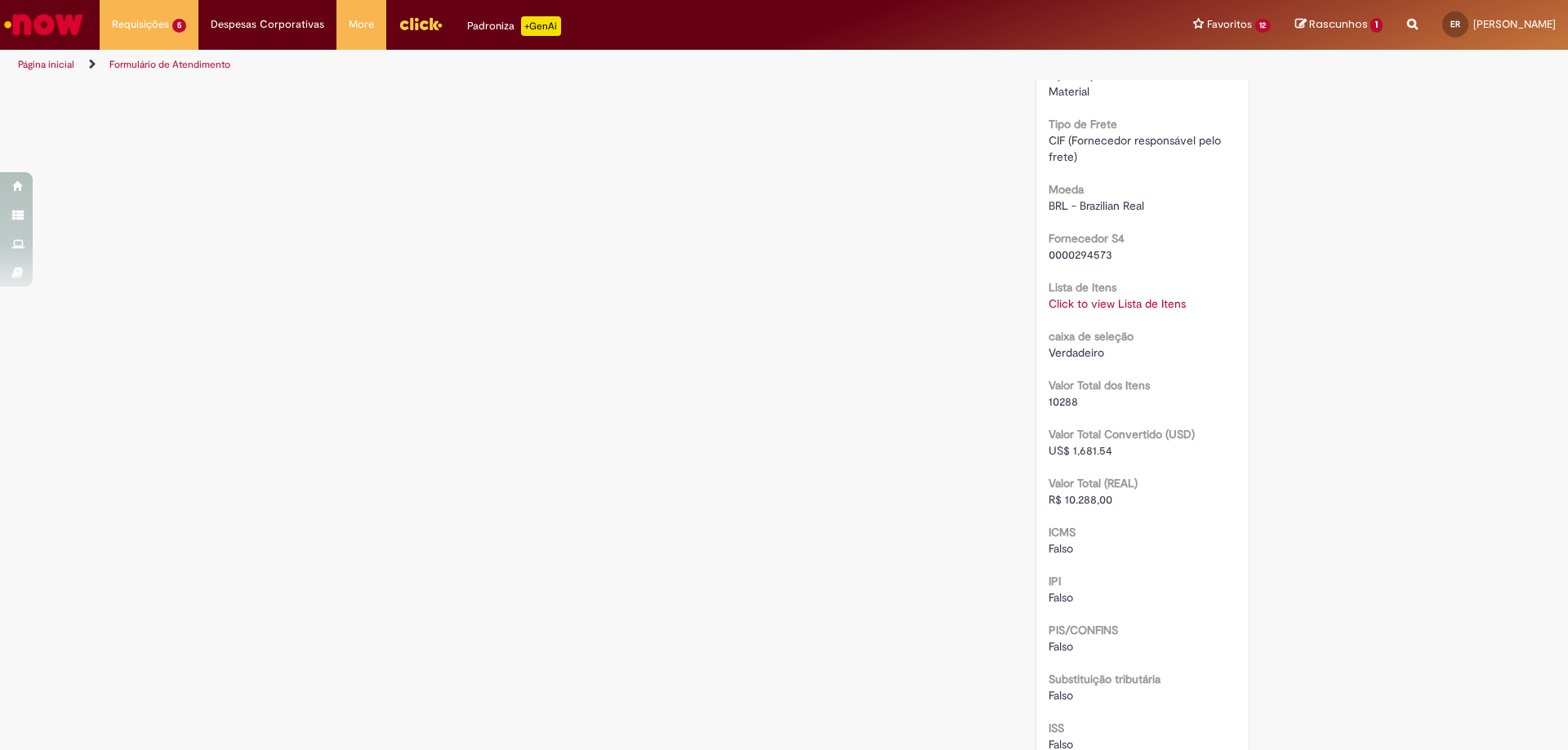
click at [1104, 311] on div "Click to view Lista de Itens Click to view Lista de Itens" at bounding box center [1144, 303] width 189 height 16
click at [1090, 301] on link "Click to view Lista de Itens" at bounding box center [1117, 304] width 137 height 15
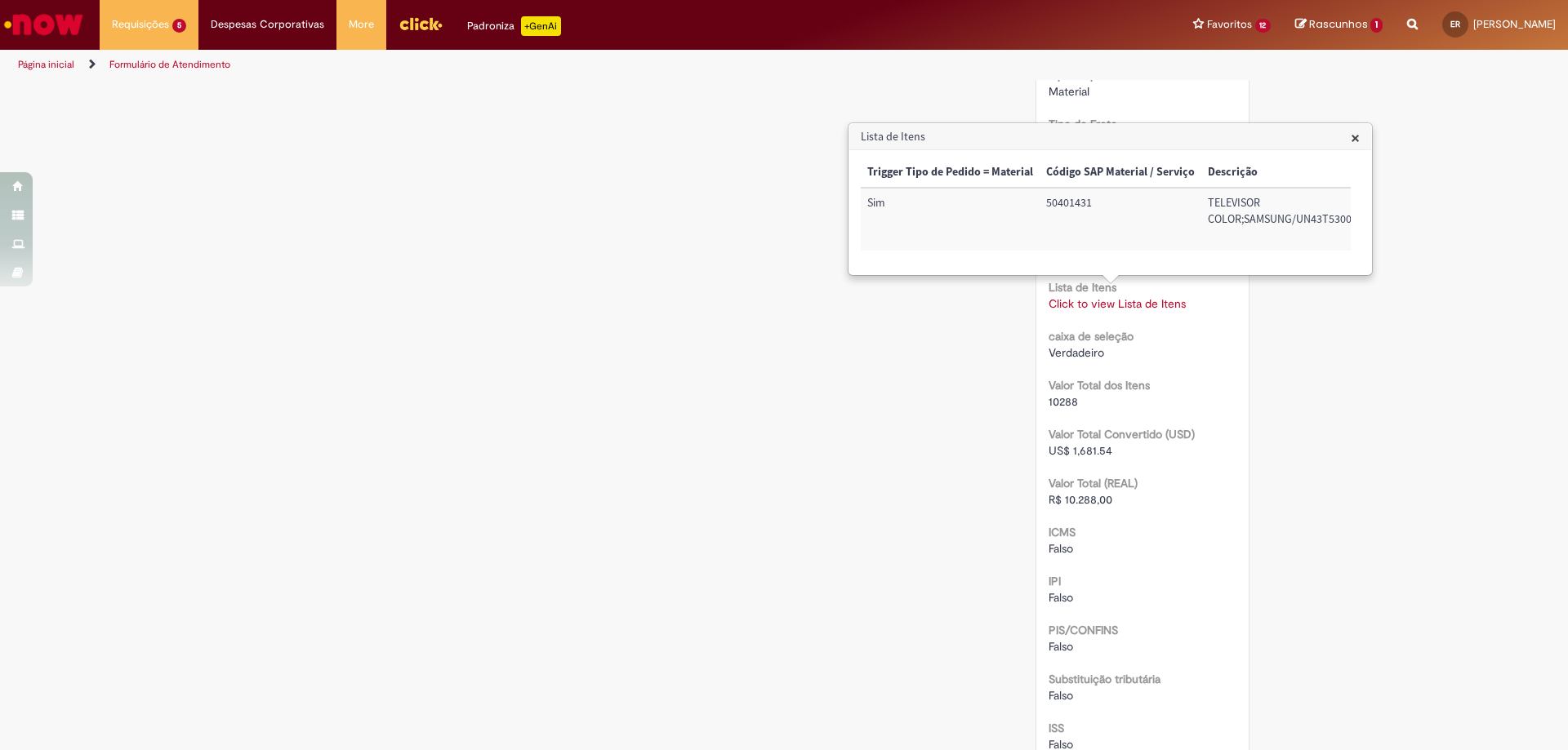
scroll to position [0, 790]
drag, startPoint x: 1252, startPoint y: 204, endPoint x: 1322, endPoint y: 209, distance: 70.2
click at [1322, 209] on td "100002220882" at bounding box center [1308, 219] width 104 height 63
click at [1355, 141] on span "×" at bounding box center [1355, 136] width 9 height 22
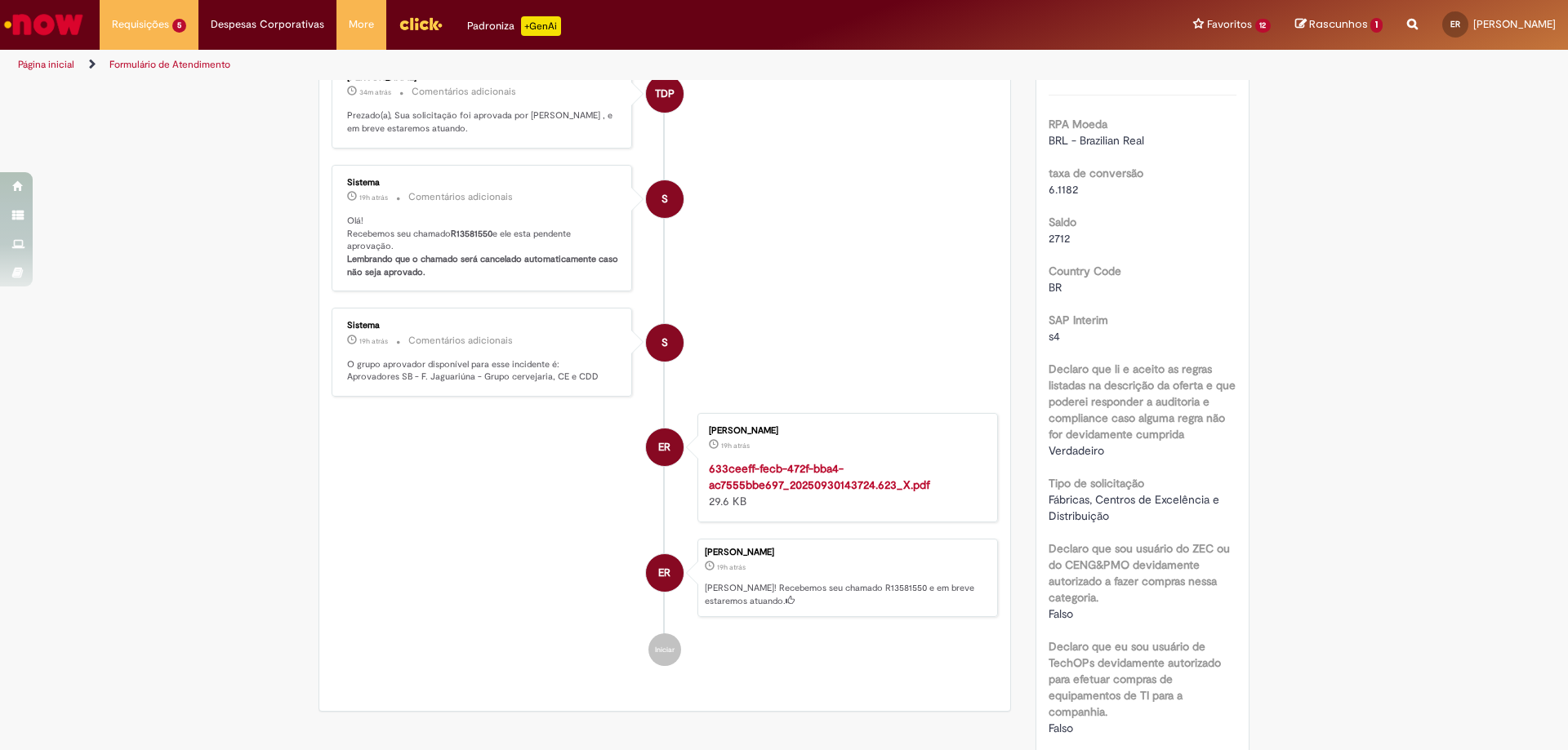
scroll to position [0, 0]
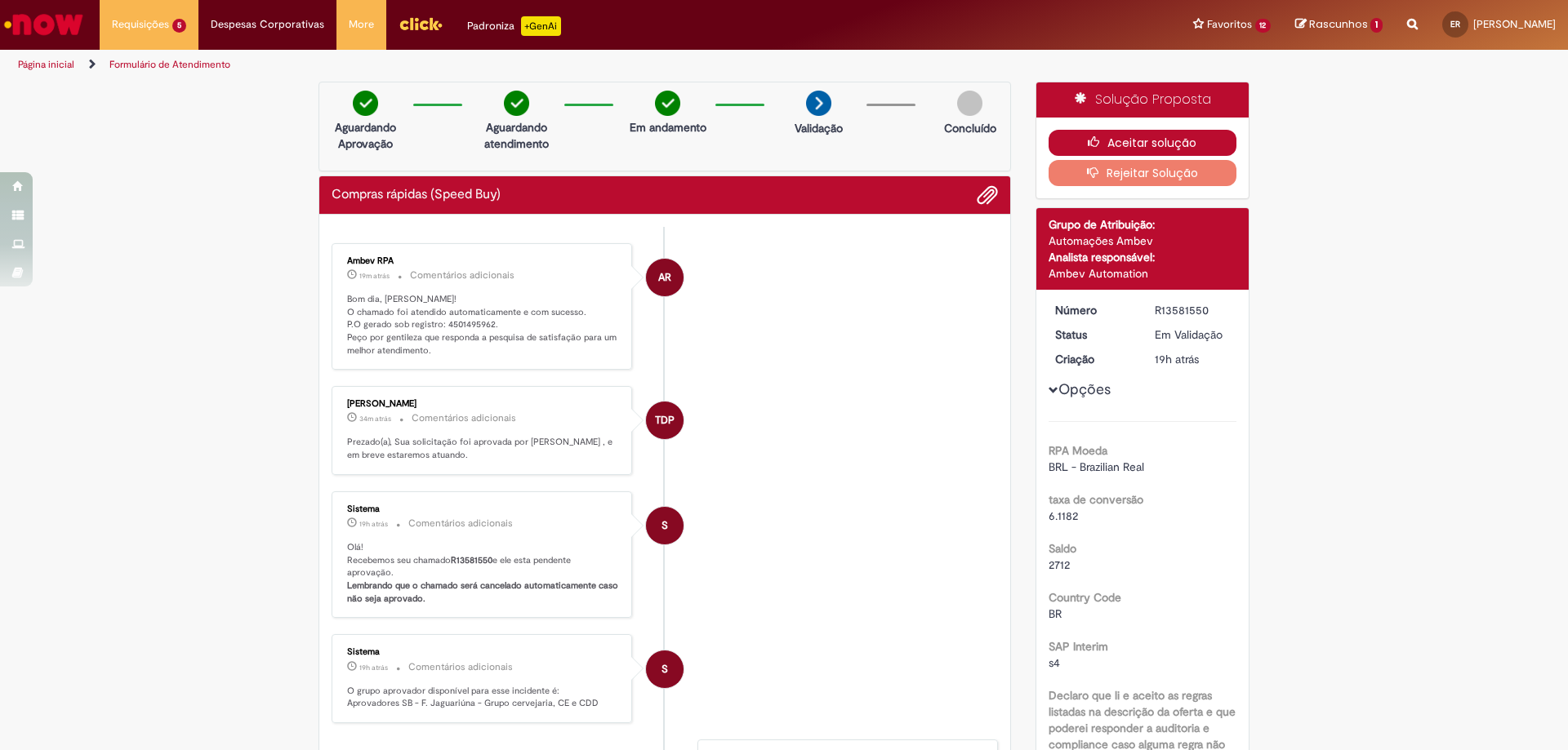
click at [1125, 146] on button "Aceitar solução" at bounding box center [1144, 143] width 189 height 26
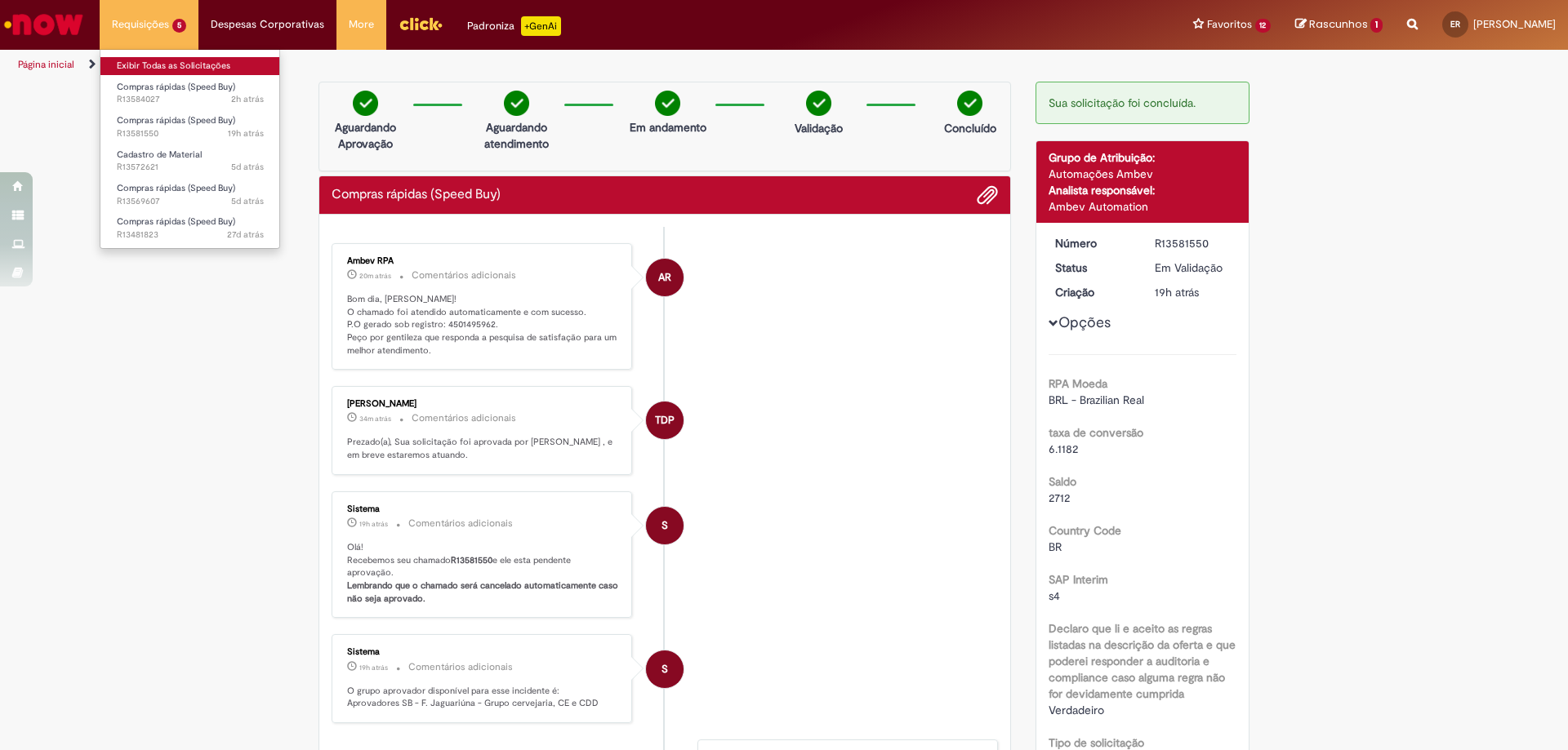
click at [194, 62] on link "Exibir Todas as Solicitações" at bounding box center [190, 65] width 180 height 18
drag, startPoint x: 185, startPoint y: 58, endPoint x: 181, endPoint y: 0, distance: 58.1
click at [184, 58] on link "Exibir Todas as Solicitações" at bounding box center [190, 65] width 180 height 18
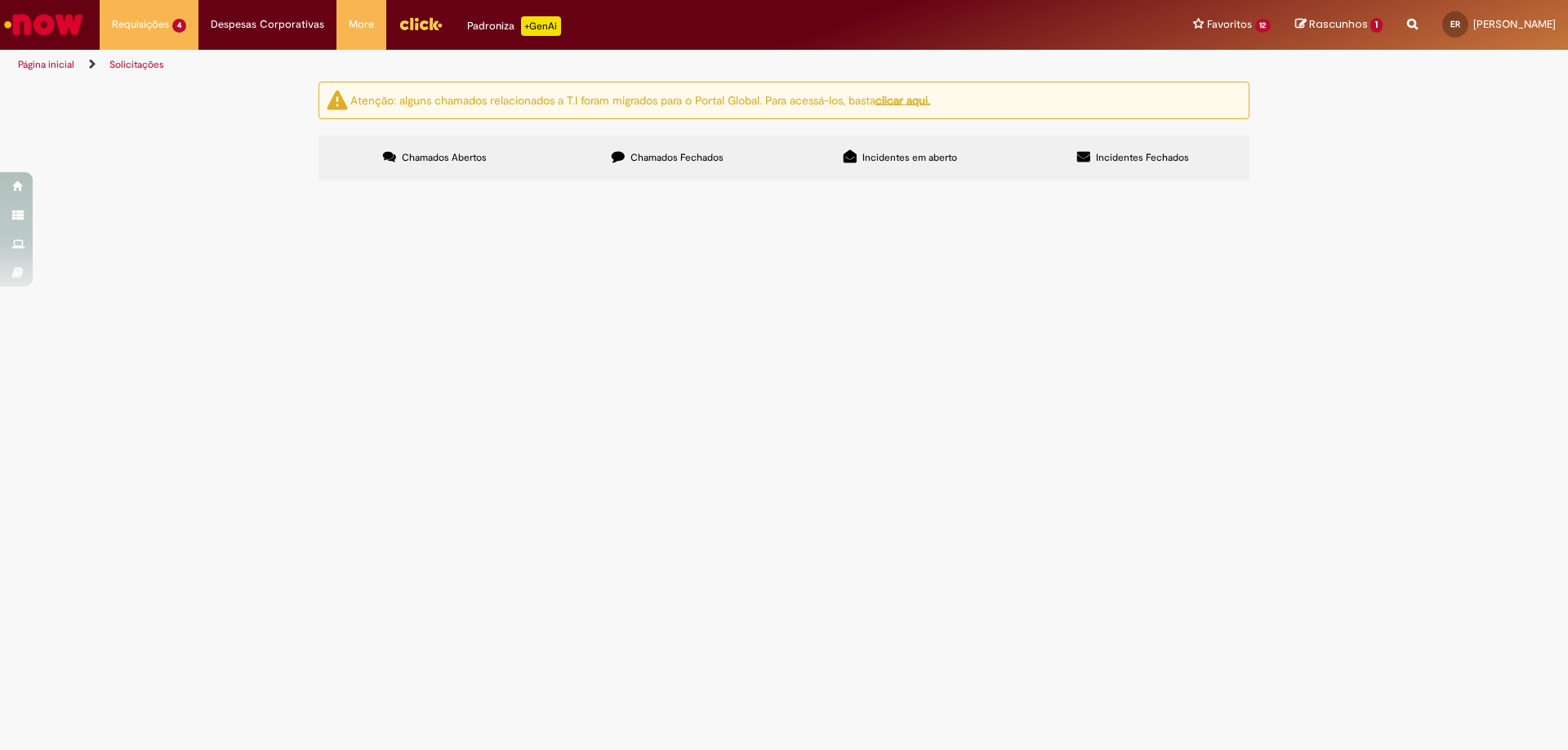
click at [0, 0] on span "R13584027" at bounding box center [0, 0] width 0 height 0
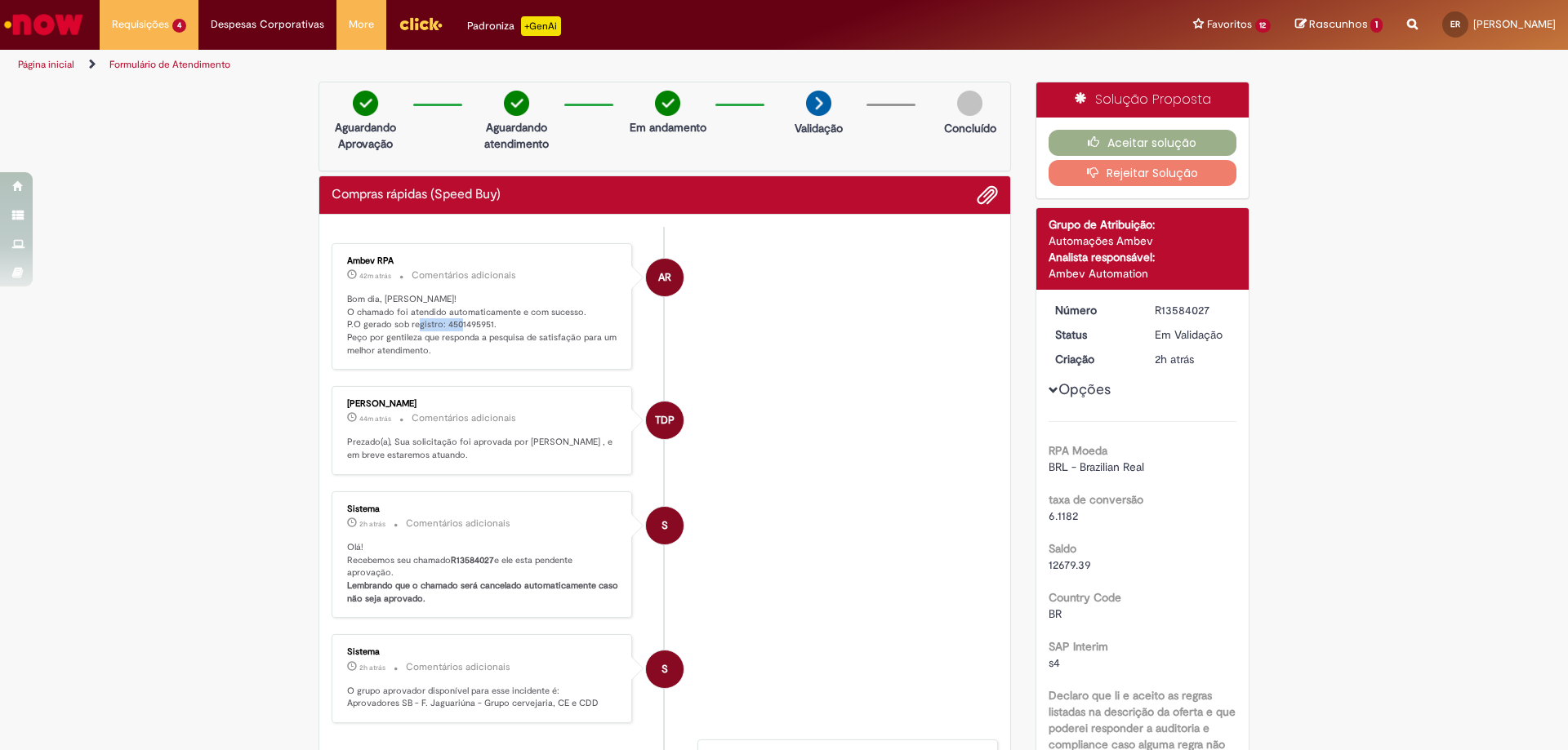
drag, startPoint x: 437, startPoint y: 323, endPoint x: 484, endPoint y: 324, distance: 47.0
click at [484, 324] on p "Bom dia, [PERSON_NAME]! O chamado foi atendido automaticamente e com sucesso. P…" at bounding box center [483, 325] width 272 height 64
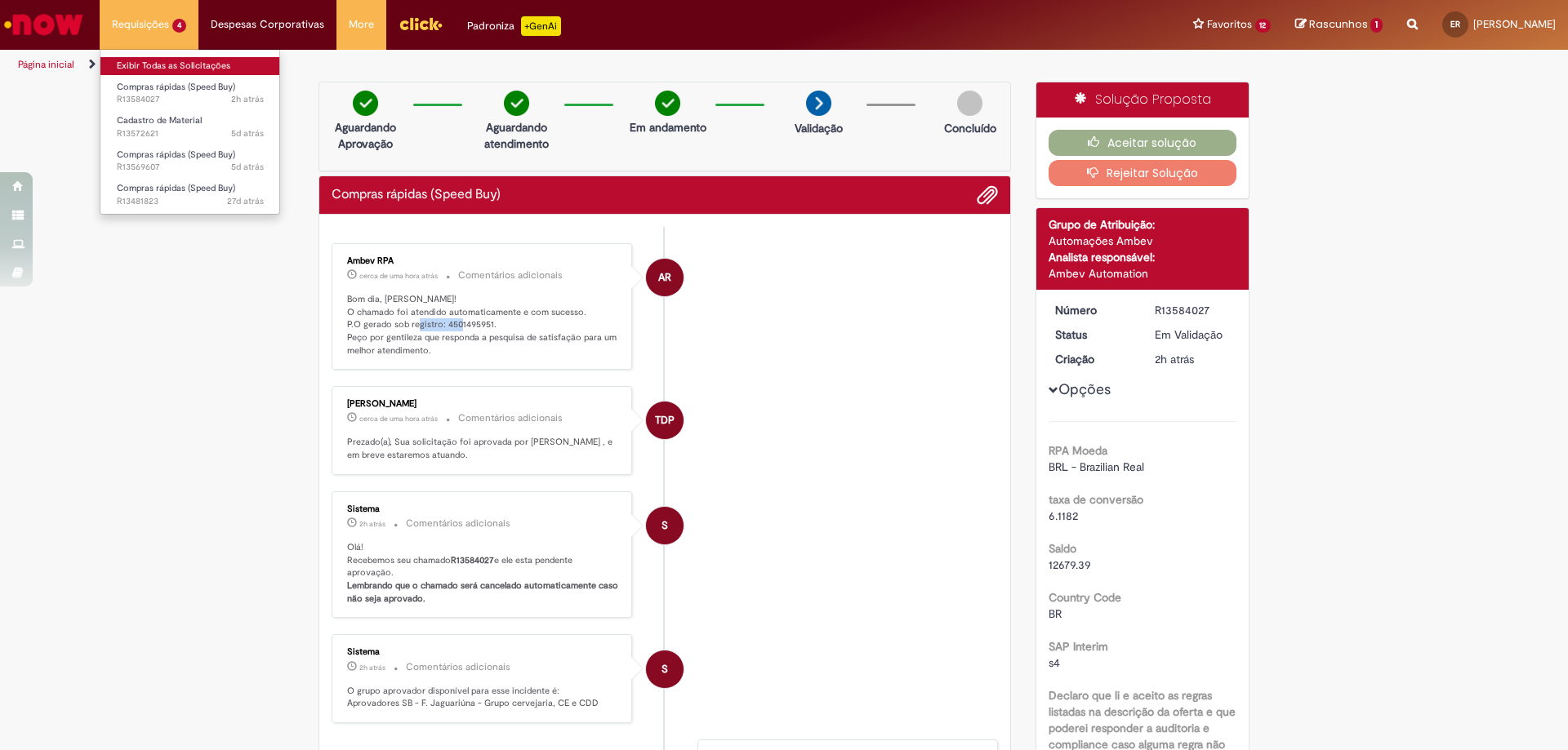
click at [201, 65] on link "Exibir Todas as Solicitações" at bounding box center [190, 65] width 180 height 18
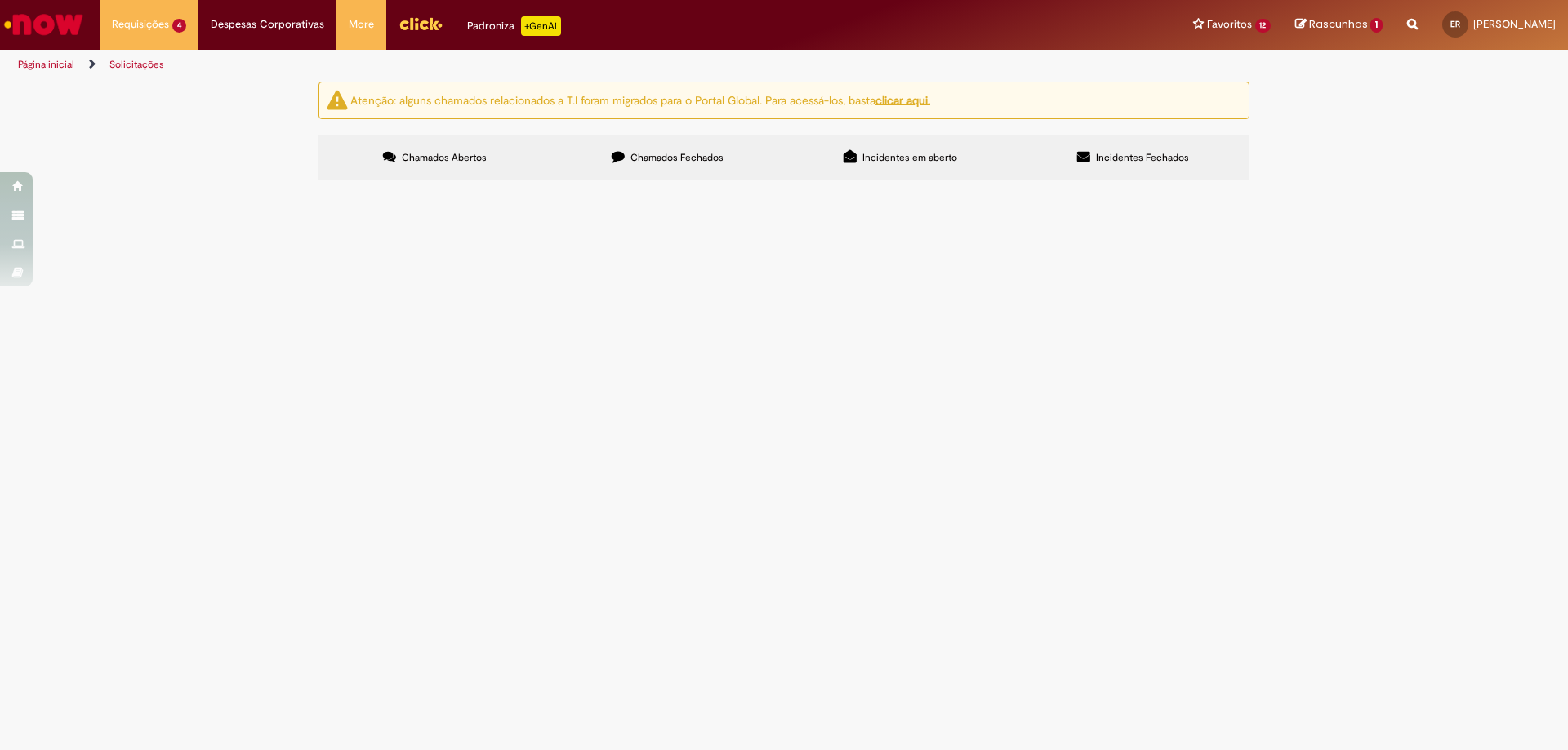
click at [659, 173] on label "Chamados Fechados" at bounding box center [667, 157] width 233 height 44
drag, startPoint x: 1070, startPoint y: 225, endPoint x: 1082, endPoint y: 237, distance: 17.0
click at [0, 0] on input "Pesquisar" at bounding box center [0, 0] width 0 height 0
paste input "*********"
type input "*********"
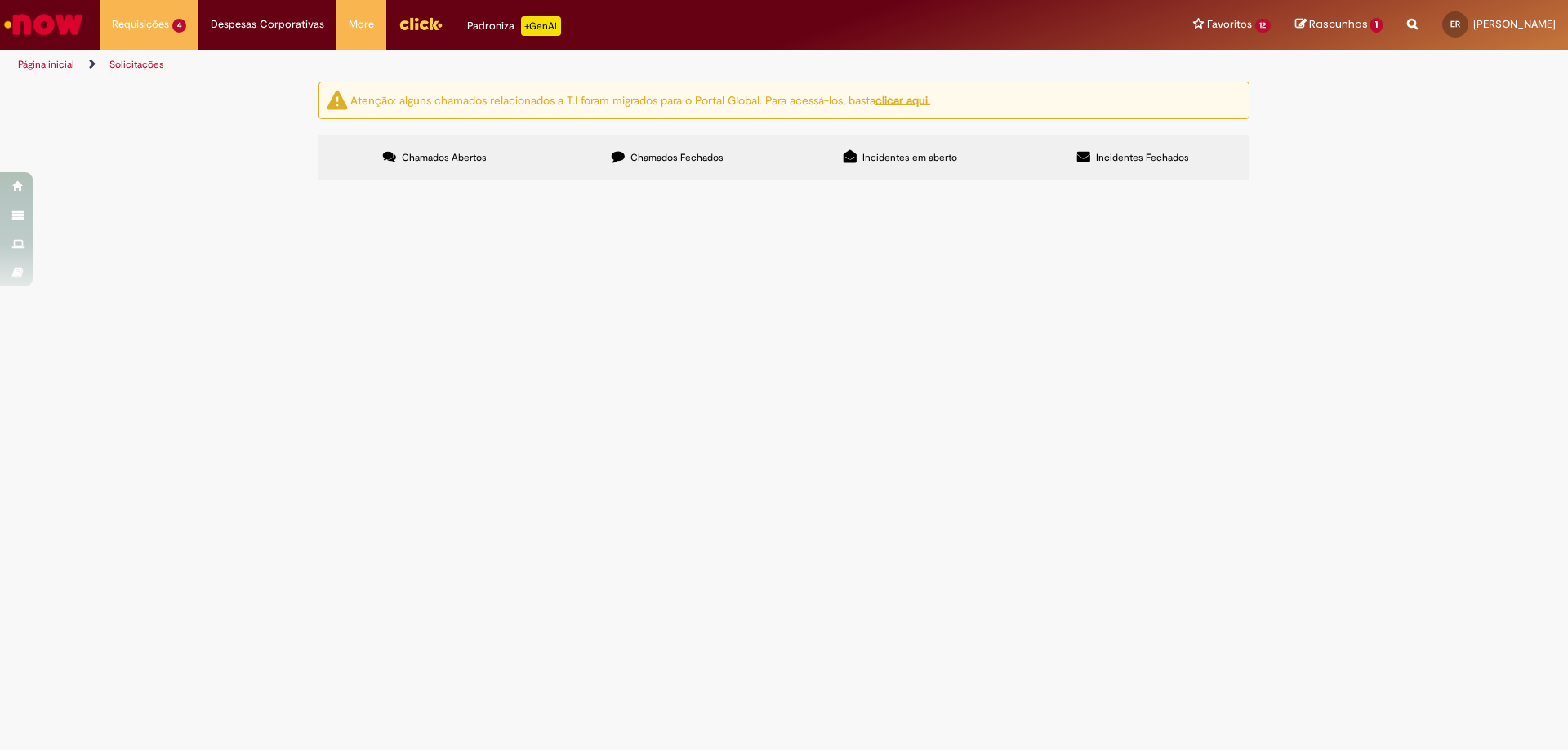
click at [0, 0] on button "Pesquisar" at bounding box center [0, 0] width 0 height 0
click at [0, 0] on input "Pesquisar" at bounding box center [0, 0] width 0 height 0
paste input "*********"
type input "*********"
click at [0, 0] on button "Pesquisar" at bounding box center [0, 0] width 0 height 0
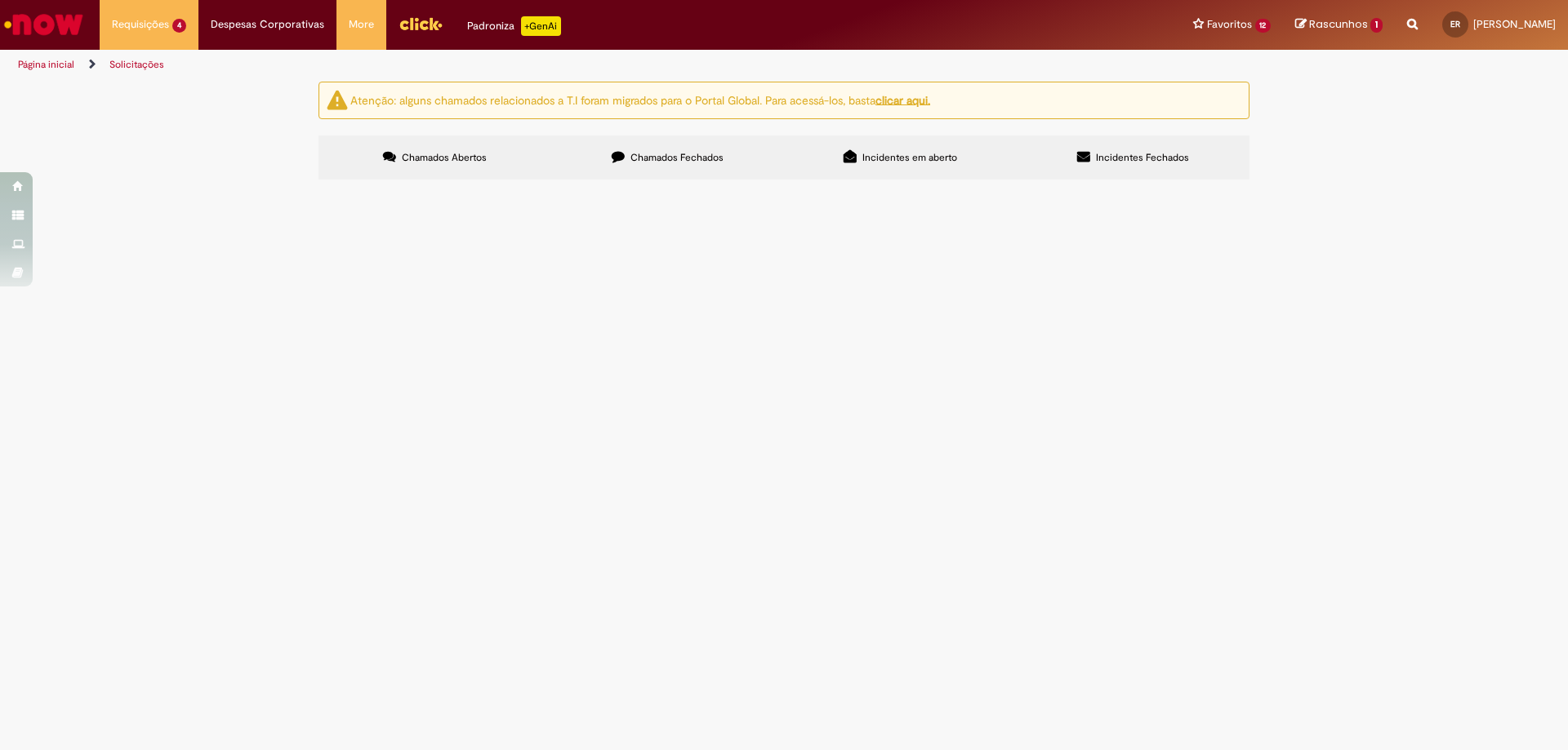
paste input "*********"
type input "*********"
click at [0, 0] on button "Pesquisar" at bounding box center [0, 0] width 0 height 0
click at [568, 540] on main "Solicitações Atenção: alguns chamados relacionados a T.I foram migrados para o …" at bounding box center [784, 416] width 1568 height 670
click at [573, 457] on main "Solicitações Atenção: alguns chamados relacionados a T.I foram migrados para o …" at bounding box center [784, 416] width 1568 height 670
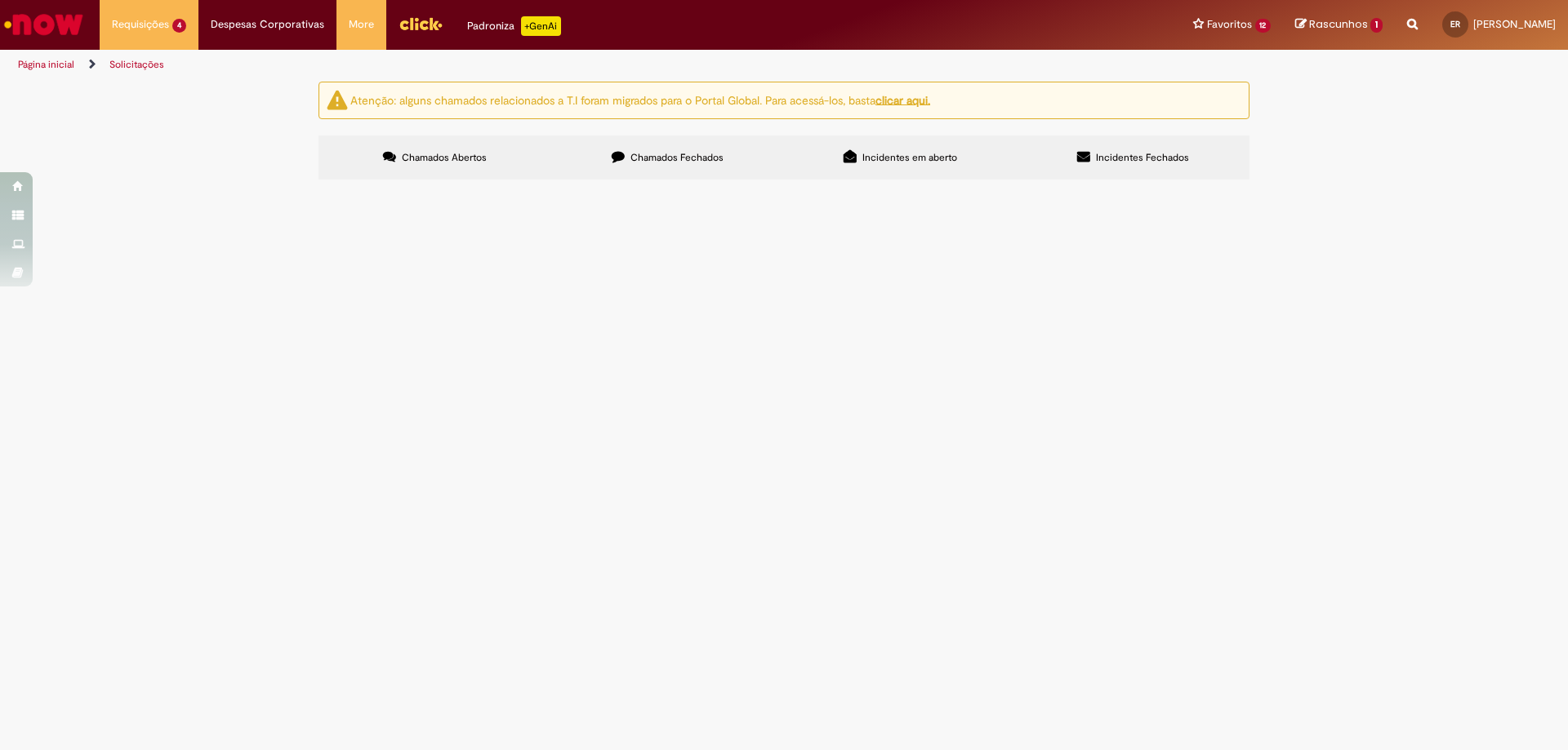
click at [652, 136] on label "Chamados Fechados" at bounding box center [667, 157] width 233 height 44
click at [423, 136] on label "Chamados Abertos" at bounding box center [435, 157] width 233 height 44
click at [653, 136] on label "Chamados Fechados" at bounding box center [667, 157] width 233 height 44
drag, startPoint x: 1061, startPoint y: 213, endPoint x: 1070, endPoint y: 241, distance: 29.4
click at [0, 0] on input "Pesquisar" at bounding box center [0, 0] width 0 height 0
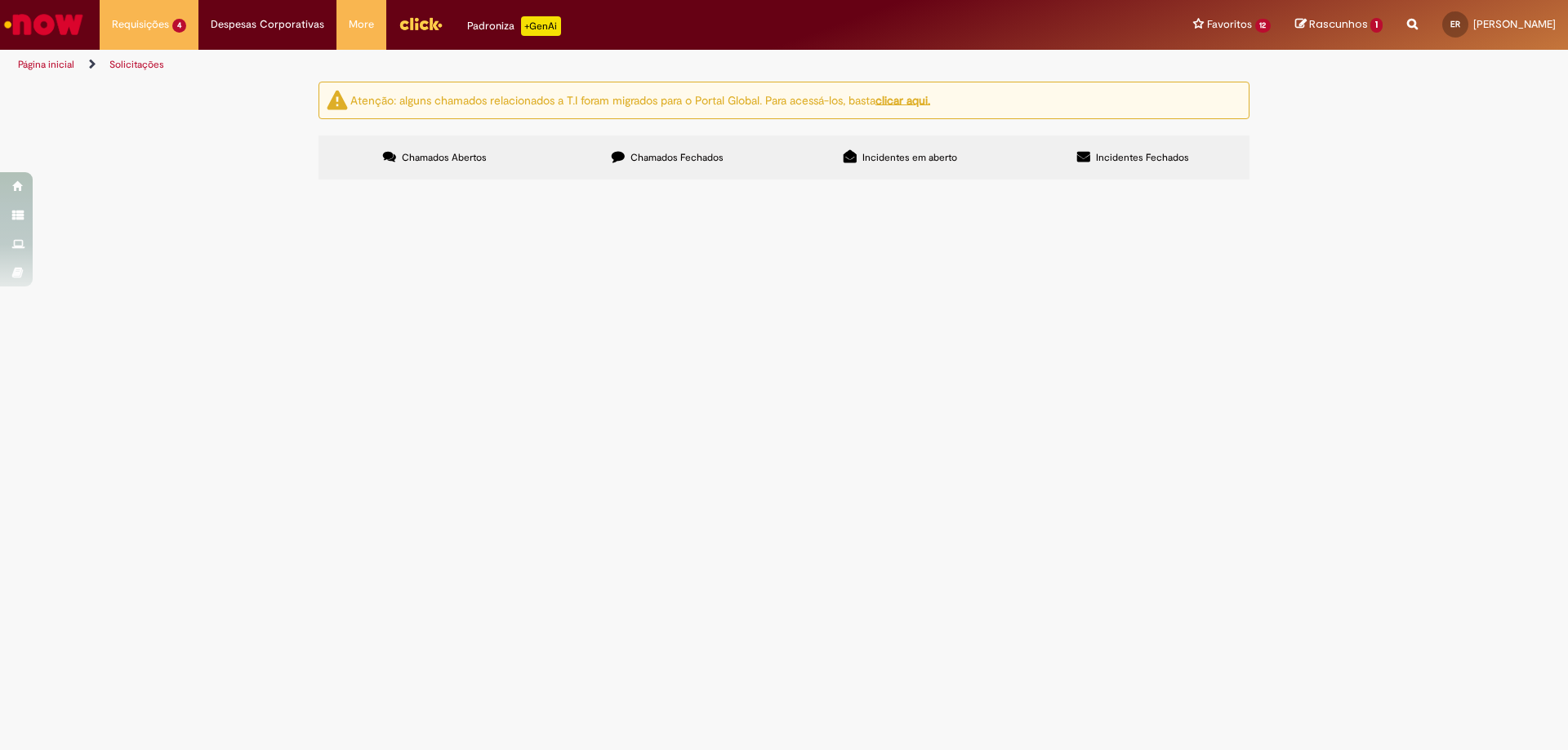
paste input "*********"
type input "*********"
click at [0, 0] on span "Pesquisar" at bounding box center [0, 0] width 0 height 0
click at [0, 0] on input "Pesquisar" at bounding box center [0, 0] width 0 height 0
paste input "*********"
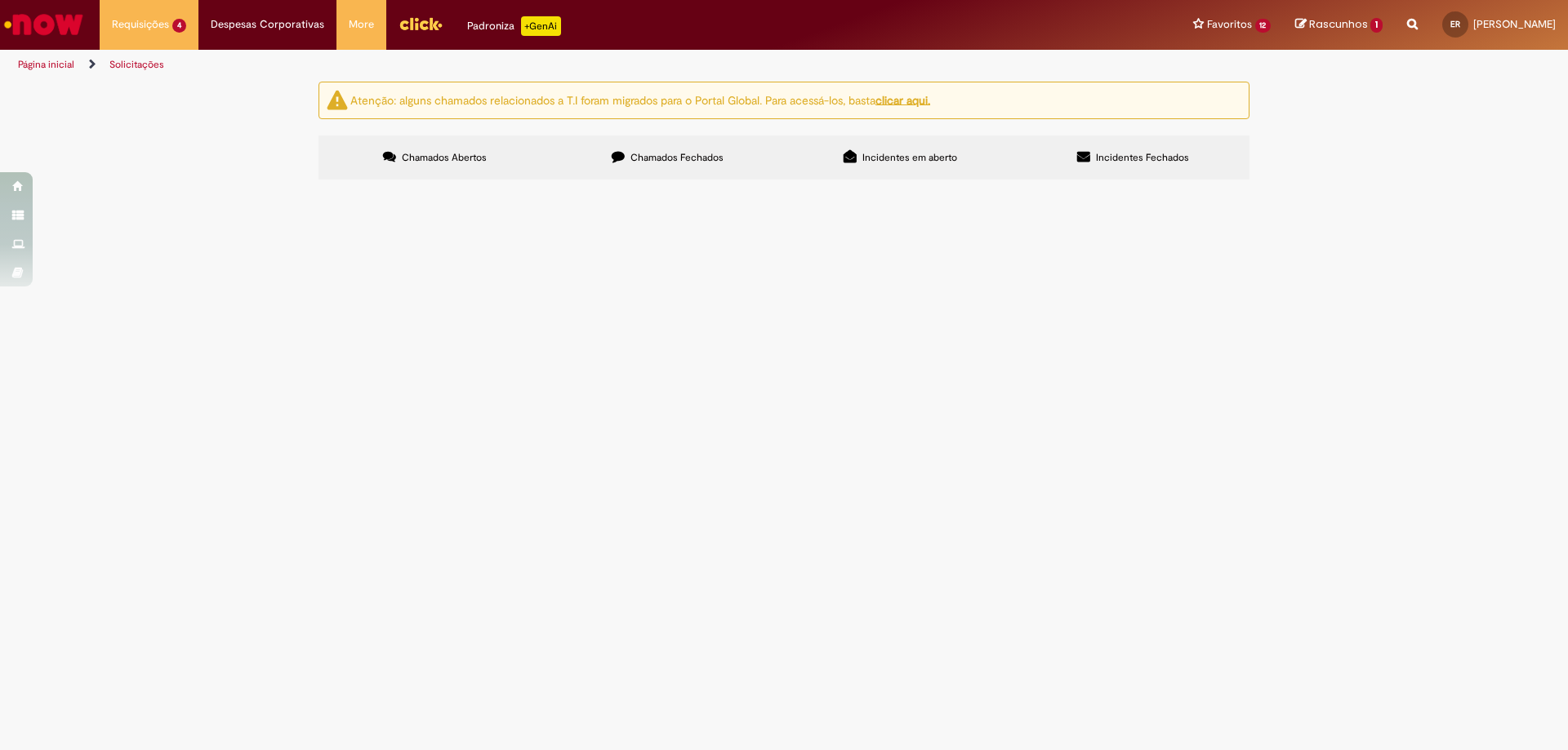
type input "*********"
